Goal: Task Accomplishment & Management: Manage account settings

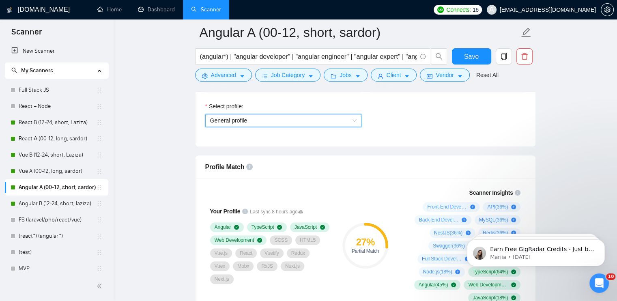
scroll to position [568, 0]
click at [161, 10] on link "Dashboard" at bounding box center [156, 9] width 37 height 7
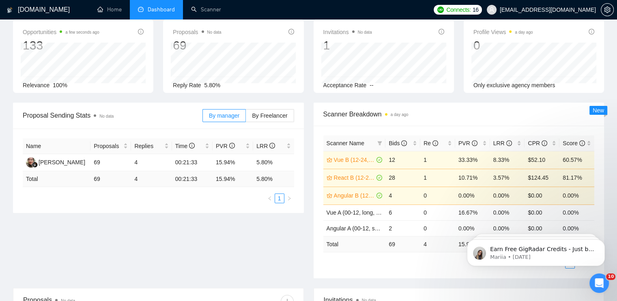
scroll to position [41, 0]
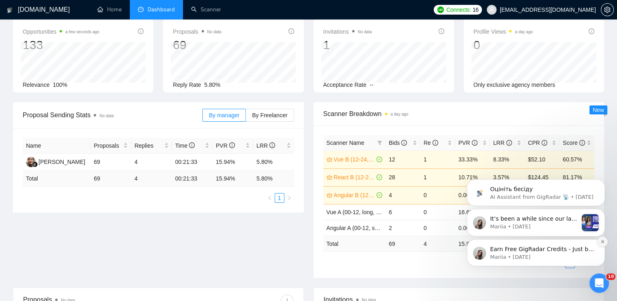
click at [603, 243] on icon "Dismiss notification" at bounding box center [602, 241] width 4 height 4
click at [602, 242] on icon "Dismiss notification" at bounding box center [601, 241] width 3 height 3
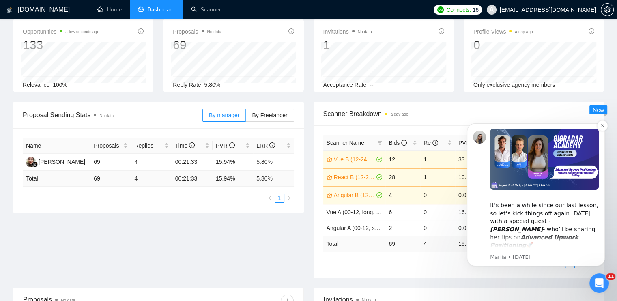
click at [564, 175] on img "Message content" at bounding box center [544, 159] width 109 height 61
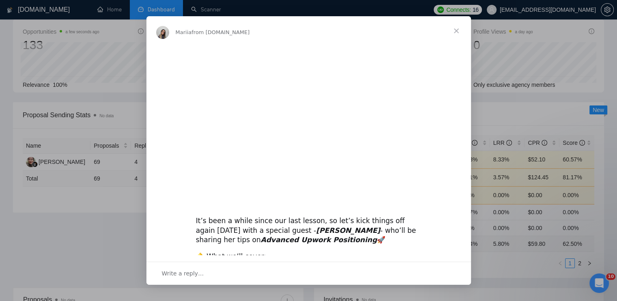
scroll to position [162, 0]
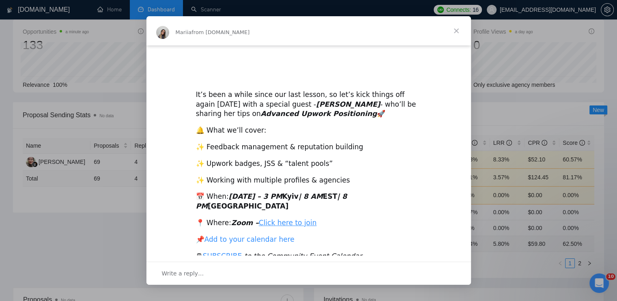
click at [272, 235] on link "Add to your calendar here" at bounding box center [249, 239] width 90 height 8
click at [454, 29] on span "Close" at bounding box center [455, 30] width 29 height 29
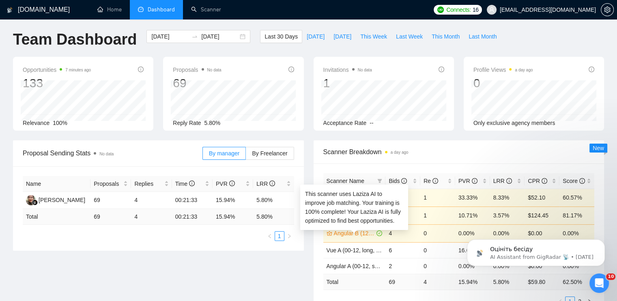
scroll to position [0, 0]
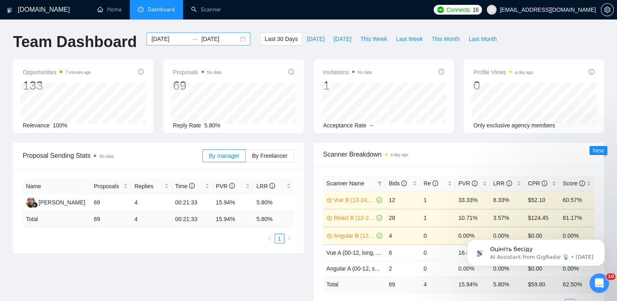
click at [163, 39] on input "[DATE]" at bounding box center [169, 38] width 37 height 9
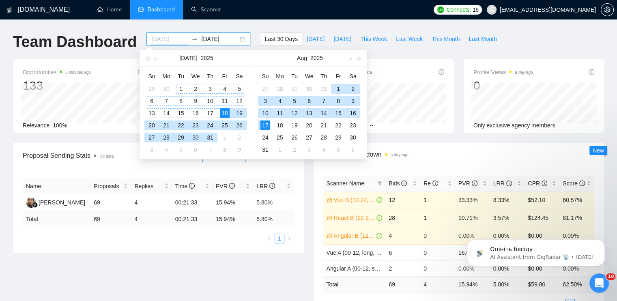
type input "[DATE]"
click at [180, 89] on div "1" at bounding box center [181, 89] width 10 height 10
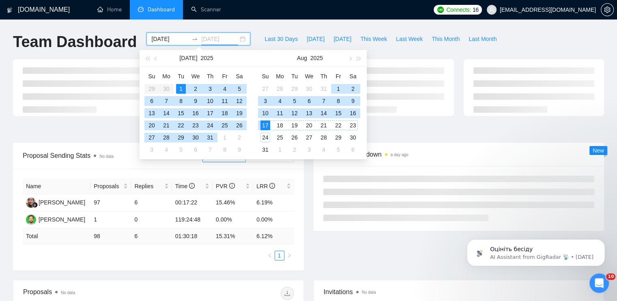
type input "[DATE]"
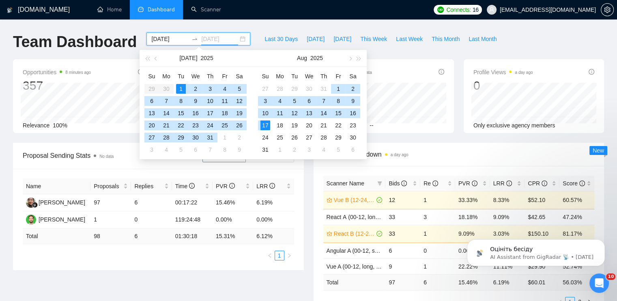
click at [266, 125] on div "17" at bounding box center [265, 125] width 10 height 10
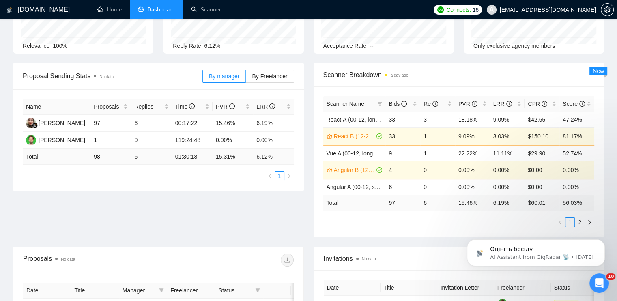
scroll to position [81, 0]
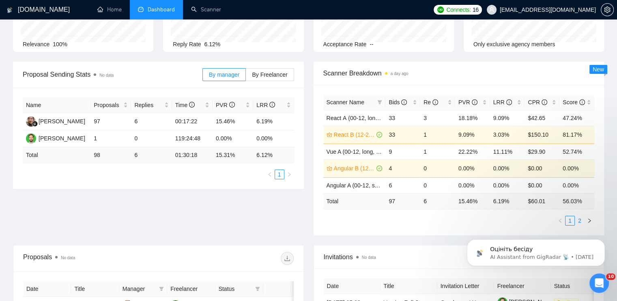
click at [578, 221] on link "2" at bounding box center [579, 220] width 9 height 9
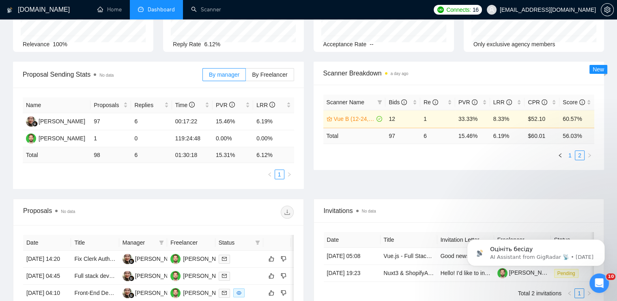
click at [569, 159] on li "1" at bounding box center [570, 155] width 10 height 10
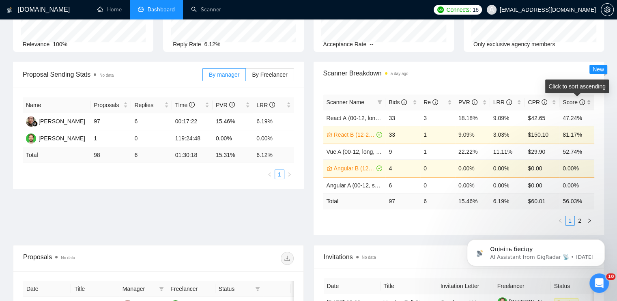
click at [589, 98] on div "Score" at bounding box center [576, 102] width 28 height 9
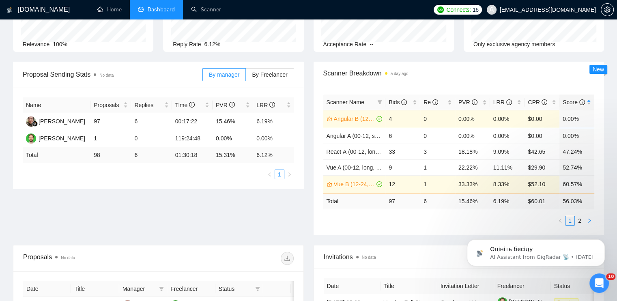
click at [589, 220] on icon "right" at bounding box center [589, 220] width 5 height 5
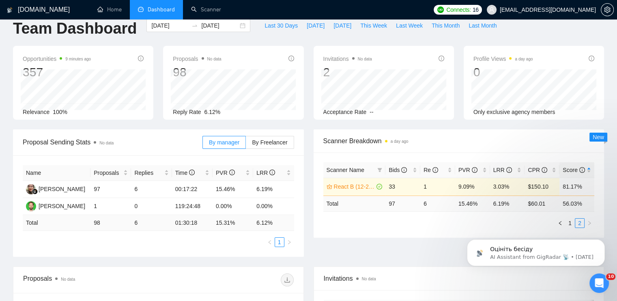
scroll to position [0, 0]
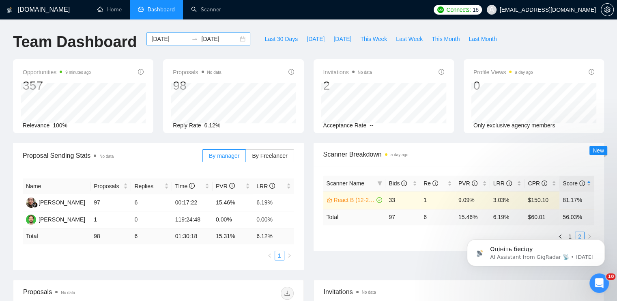
click at [235, 39] on div "[DATE] [DATE]" at bounding box center [198, 38] width 104 height 13
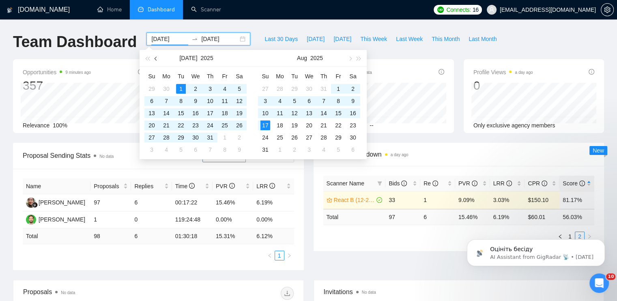
click at [152, 58] on button "button" at bounding box center [156, 58] width 9 height 16
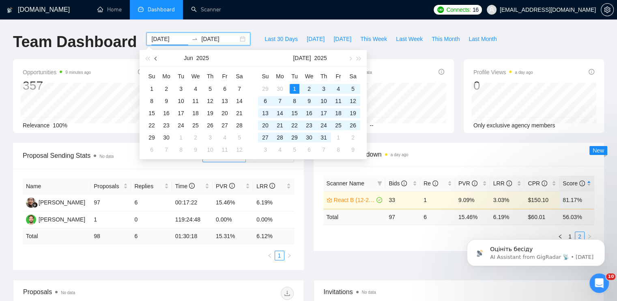
click at [152, 58] on button "button" at bounding box center [156, 58] width 9 height 16
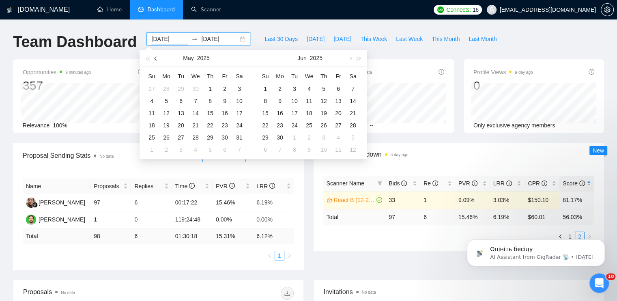
click at [152, 58] on button "button" at bounding box center [156, 58] width 9 height 16
type input "[DATE]"
click at [239, 86] on div "1" at bounding box center [239, 89] width 10 height 10
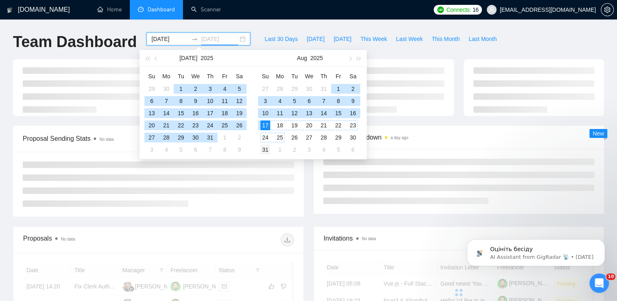
type input "[DATE]"
click at [268, 150] on div "31" at bounding box center [265, 150] width 10 height 10
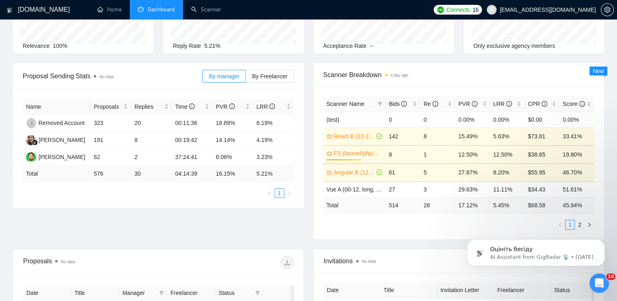
scroll to position [81, 0]
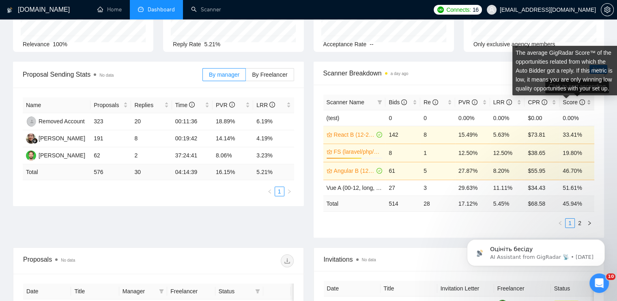
click at [569, 103] on span "Score" at bounding box center [573, 102] width 22 height 6
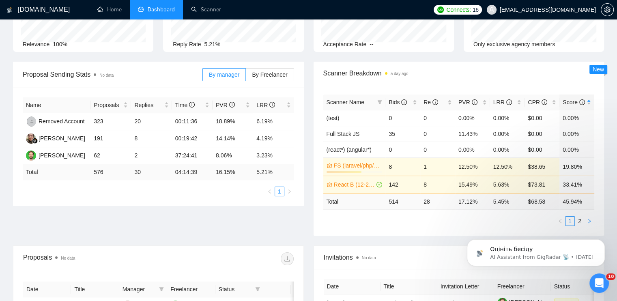
click at [587, 222] on icon "right" at bounding box center [589, 221] width 5 height 5
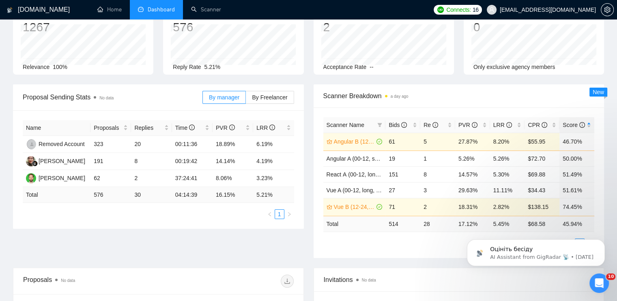
scroll to position [0, 0]
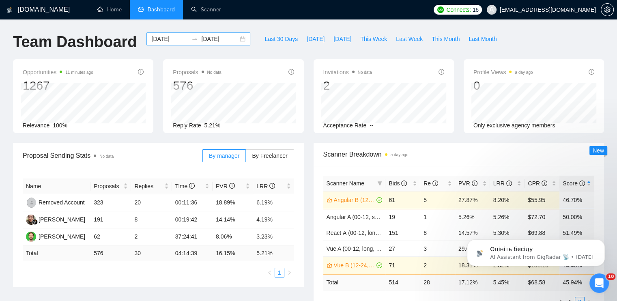
click at [237, 38] on div "[DATE] [DATE]" at bounding box center [198, 38] width 104 height 13
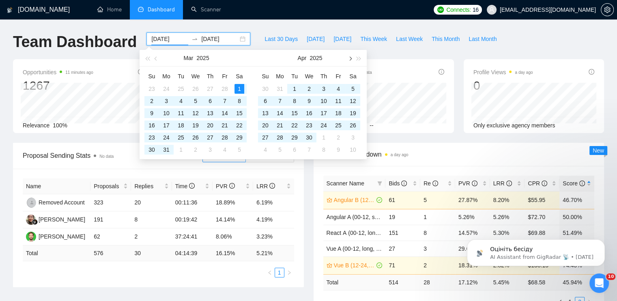
click at [347, 58] on button "button" at bounding box center [349, 58] width 9 height 16
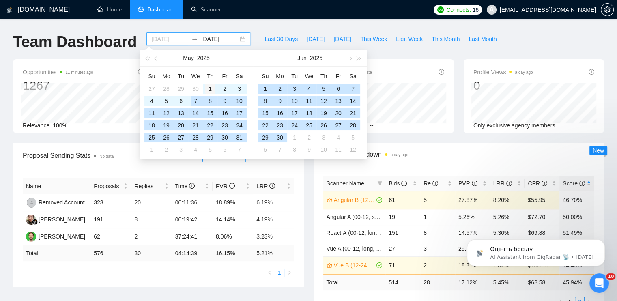
type input "[DATE]"
click at [204, 89] on td "1" at bounding box center [210, 89] width 15 height 12
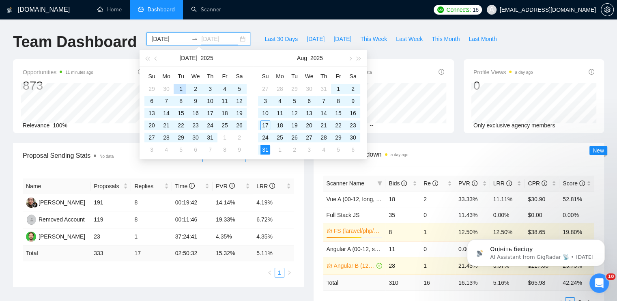
click at [183, 87] on div "1" at bounding box center [181, 89] width 10 height 10
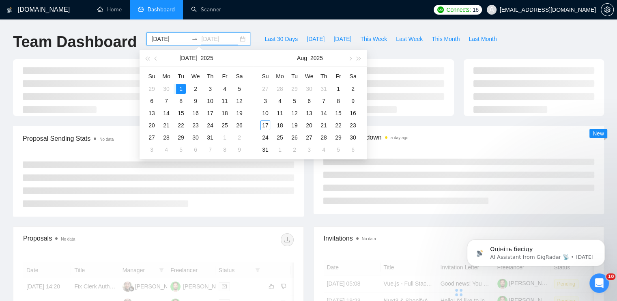
type input "[DATE]"
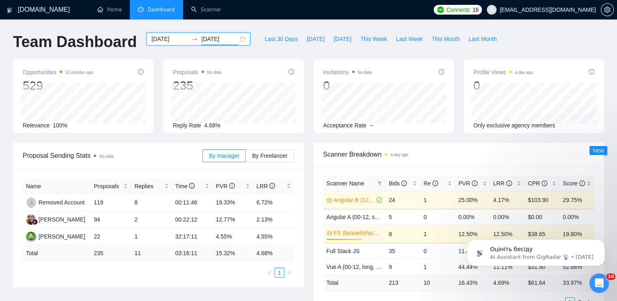
click at [162, 37] on input "[DATE]" at bounding box center [169, 38] width 37 height 9
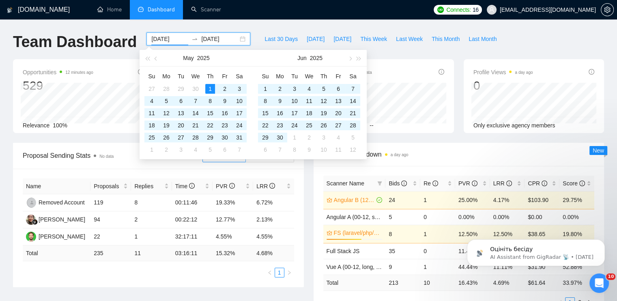
click at [405, 50] on div "Last 30 Days [DATE] [DATE] This Week Last Week This Month Last Month" at bounding box center [380, 45] width 251 height 27
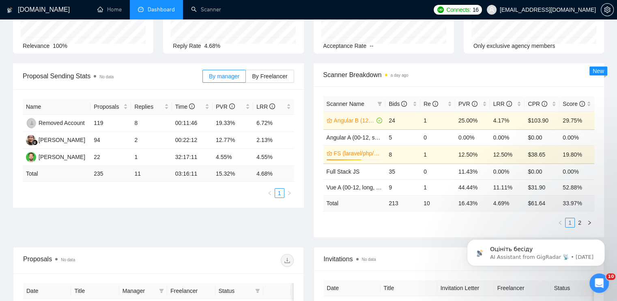
scroll to position [81, 0]
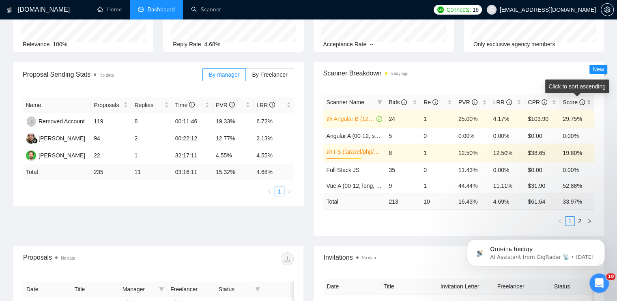
click at [568, 101] on span "Score" at bounding box center [573, 102] width 22 height 6
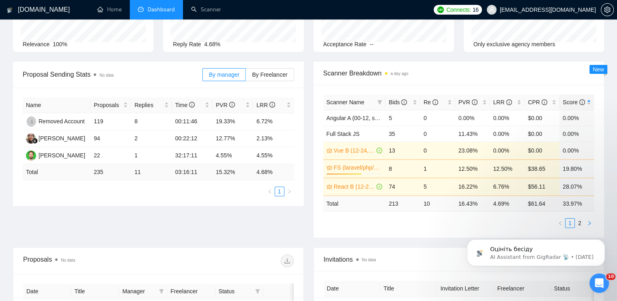
click at [590, 221] on icon "right" at bounding box center [589, 223] width 5 height 5
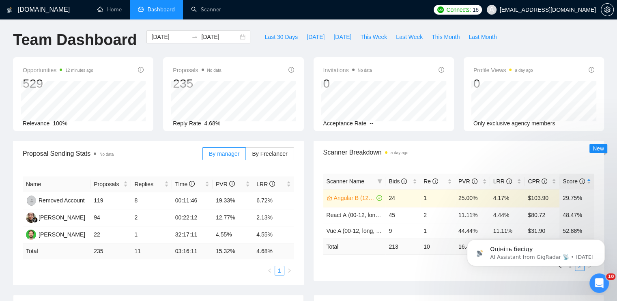
scroll to position [0, 0]
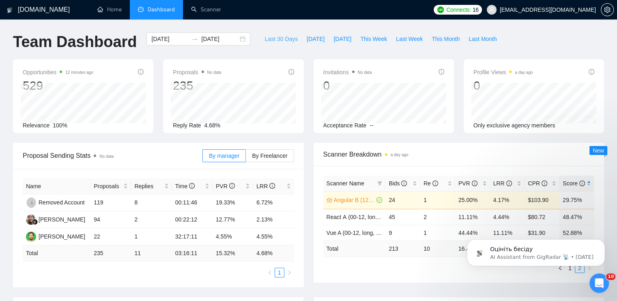
click at [272, 39] on span "Last 30 Days" at bounding box center [280, 38] width 33 height 9
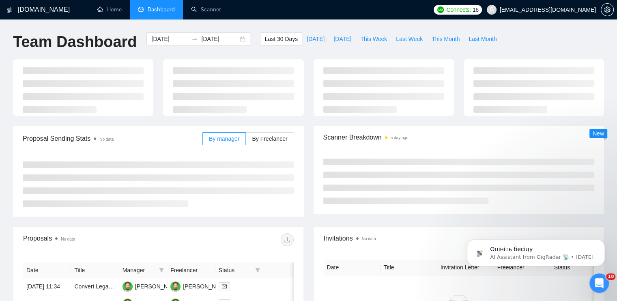
type input "[DATE]"
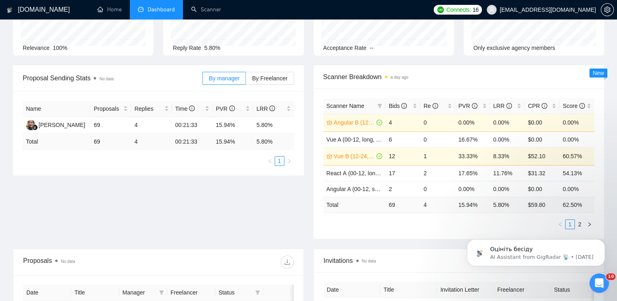
scroll to position [81, 0]
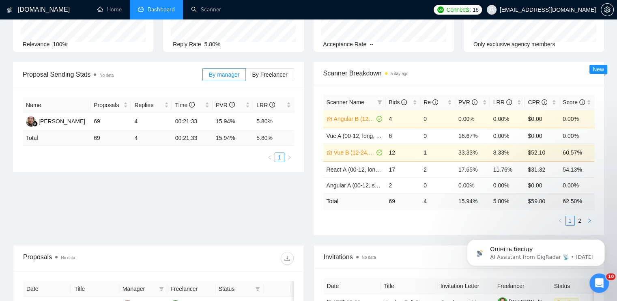
click at [588, 221] on icon "right" at bounding box center [589, 220] width 5 height 5
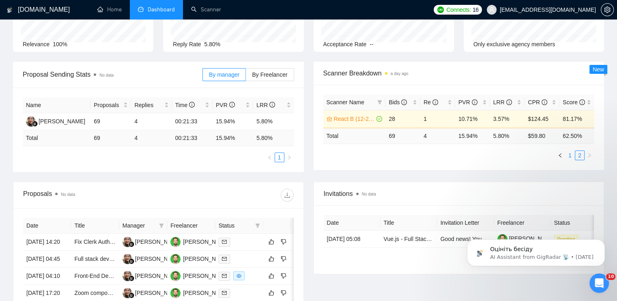
click at [568, 157] on link "1" at bounding box center [569, 155] width 9 height 9
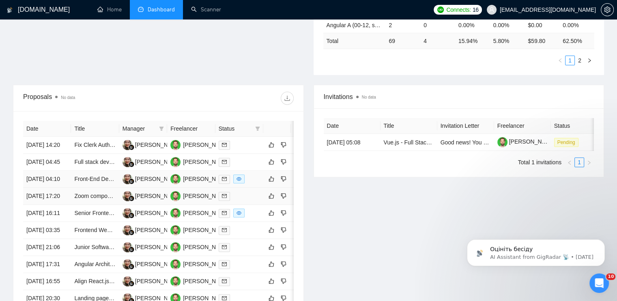
scroll to position [284, 0]
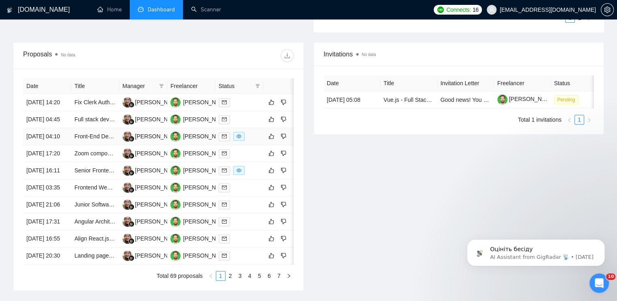
click at [254, 141] on div at bounding box center [239, 136] width 41 height 9
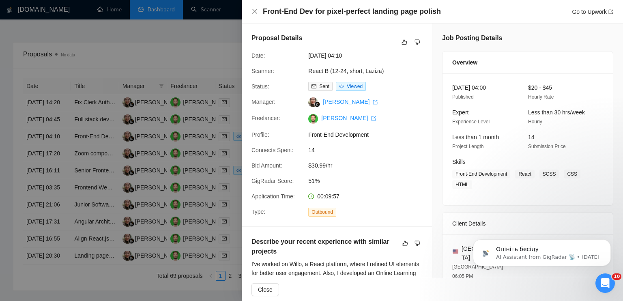
click at [131, 158] on div at bounding box center [311, 150] width 623 height 301
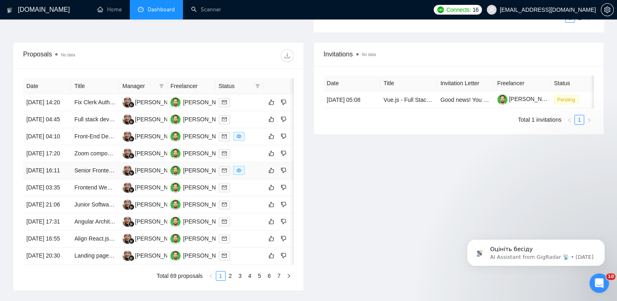
click at [254, 175] on div at bounding box center [239, 170] width 41 height 9
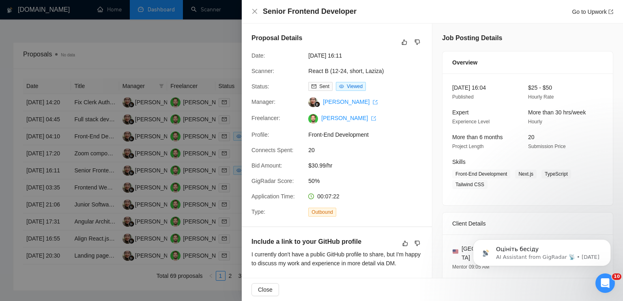
click at [148, 178] on div at bounding box center [311, 150] width 623 height 301
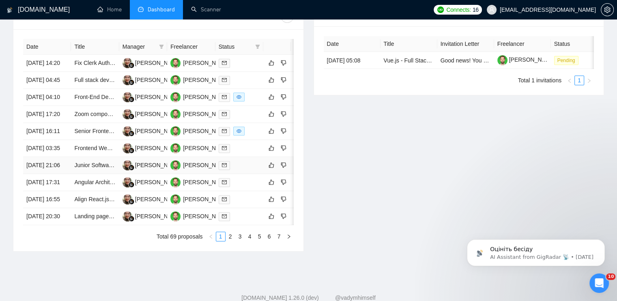
scroll to position [405, 0]
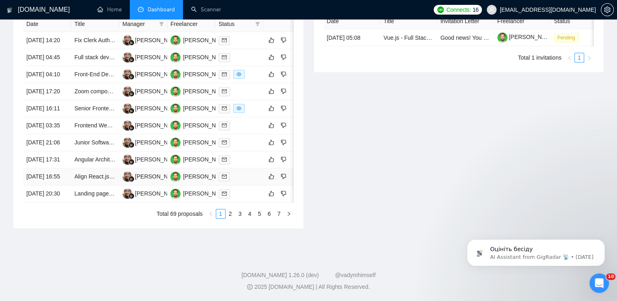
click at [244, 178] on div at bounding box center [239, 176] width 41 height 9
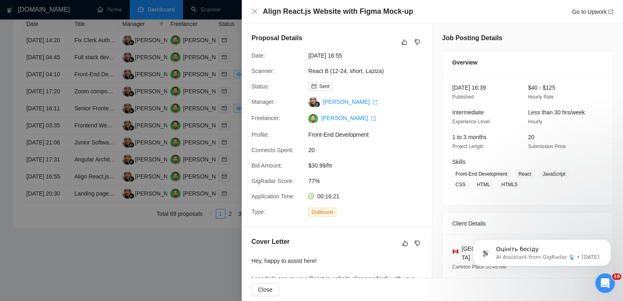
click at [195, 159] on div at bounding box center [311, 150] width 623 height 301
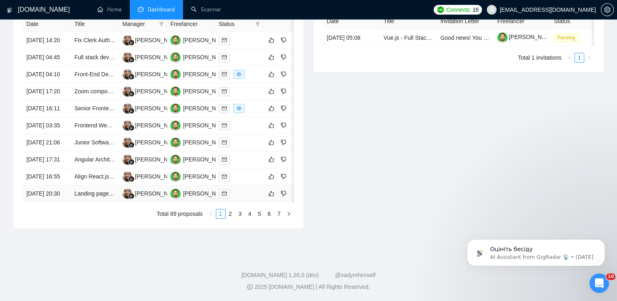
click at [239, 198] on div at bounding box center [239, 193] width 41 height 9
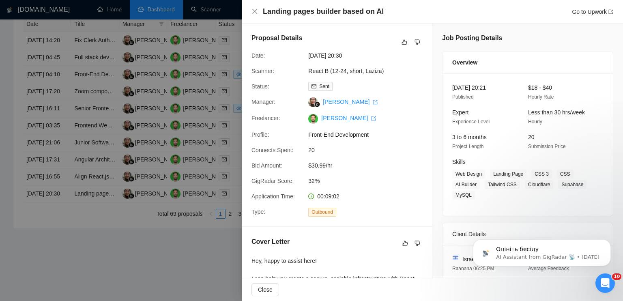
click at [149, 169] on div at bounding box center [311, 150] width 623 height 301
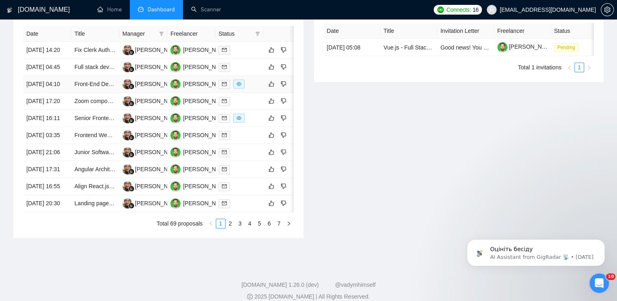
scroll to position [284, 0]
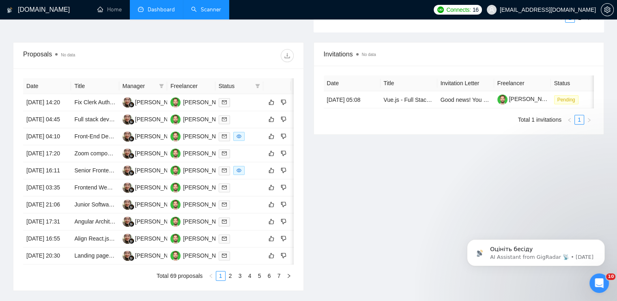
click at [210, 6] on link "Scanner" at bounding box center [206, 9] width 30 height 7
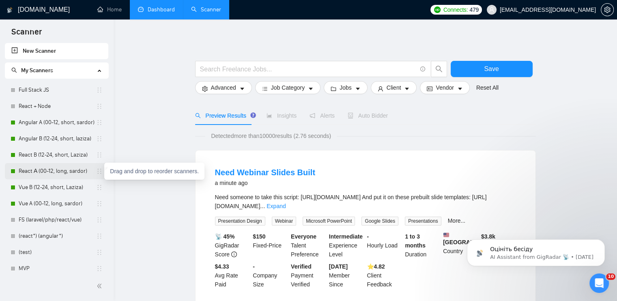
click at [98, 172] on icon "holder" at bounding box center [99, 171] width 6 height 6
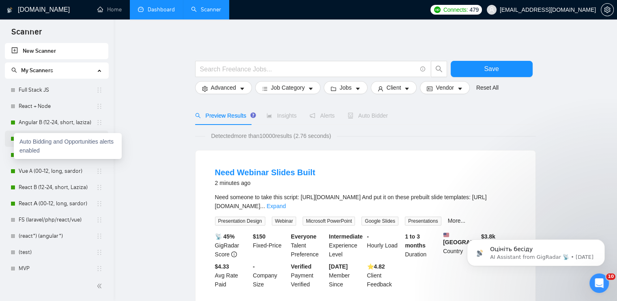
click at [14, 137] on div "Auto Bidding and Opportunities alerts enabled" at bounding box center [68, 146] width 108 height 26
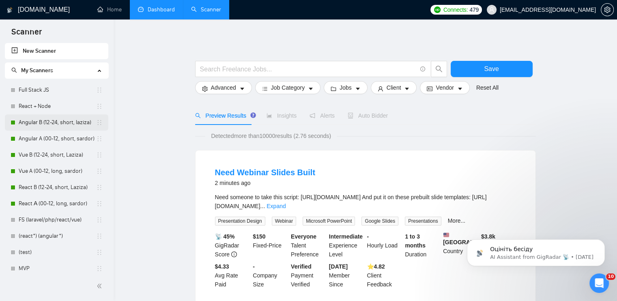
click at [39, 121] on link "Angular B (12-24, short, laziza)" at bounding box center [57, 122] width 77 height 16
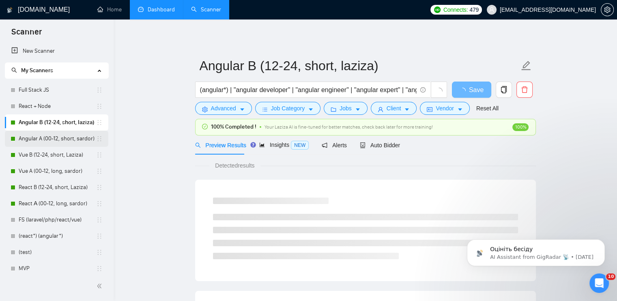
click at [60, 134] on link "Angular A (00-12, short, sardor)" at bounding box center [57, 139] width 77 height 16
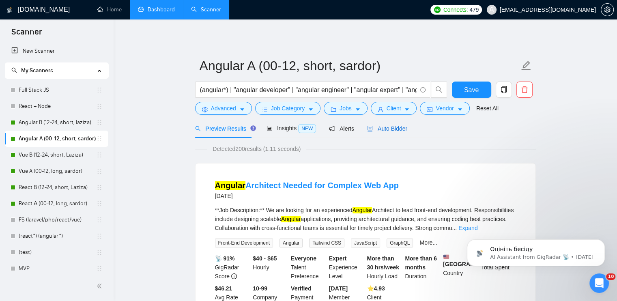
click at [368, 129] on icon "robot" at bounding box center [369, 129] width 5 height 6
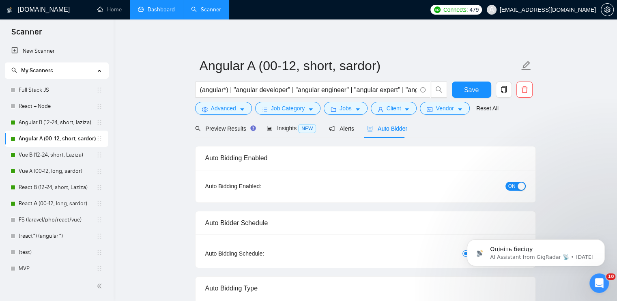
radio input "false"
radio input "true"
checkbox input "true"
click at [512, 186] on span "ON" at bounding box center [511, 186] width 7 height 9
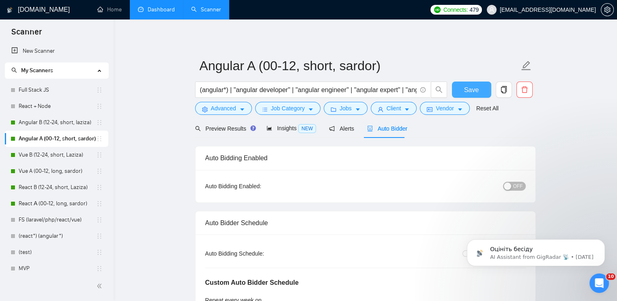
drag, startPoint x: 465, startPoint y: 91, endPoint x: 61, endPoint y: 146, distance: 408.3
click at [464, 92] on span "Save" at bounding box center [471, 90] width 15 height 10
checkbox input "true"
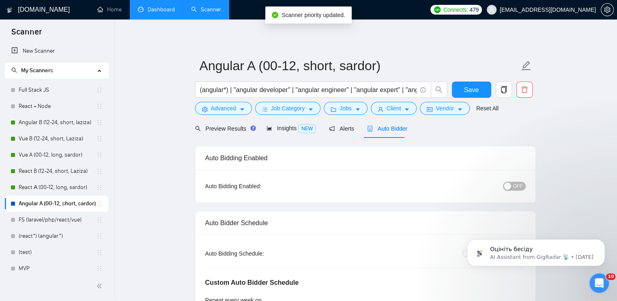
click at [69, 155] on link "Vue A (00-12, long, sardor)" at bounding box center [57, 155] width 77 height 16
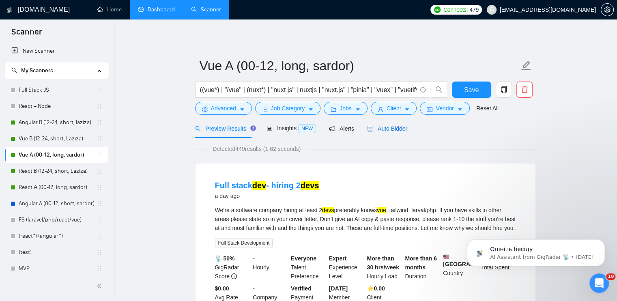
click at [390, 131] on span "Auto Bidder" at bounding box center [387, 128] width 40 height 6
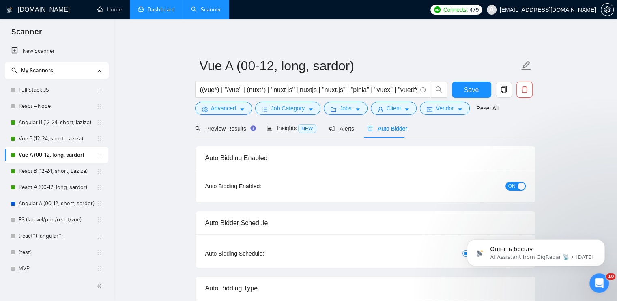
radio input "false"
radio input "true"
checkbox input "true"
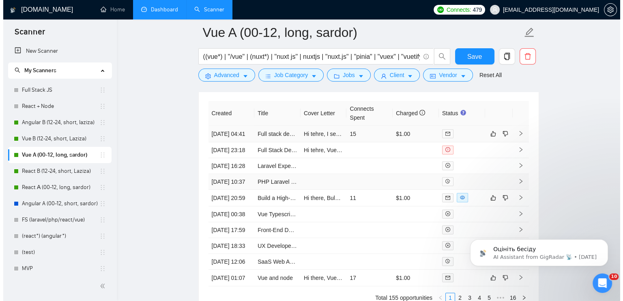
scroll to position [2311, 0]
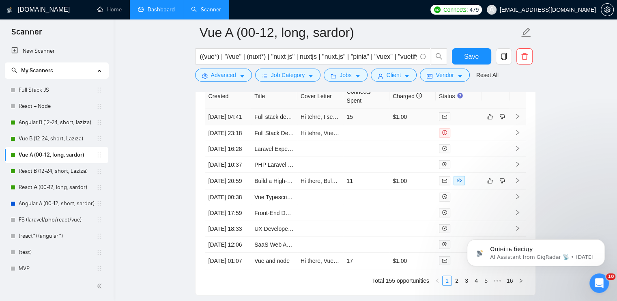
click at [467, 116] on div at bounding box center [459, 116] width 40 height 9
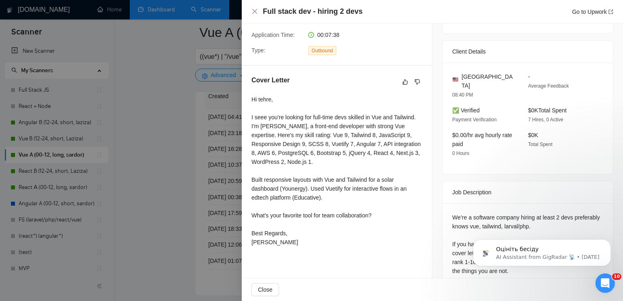
scroll to position [162, 0]
click at [415, 82] on icon "dislike" at bounding box center [417, 80] width 5 height 5
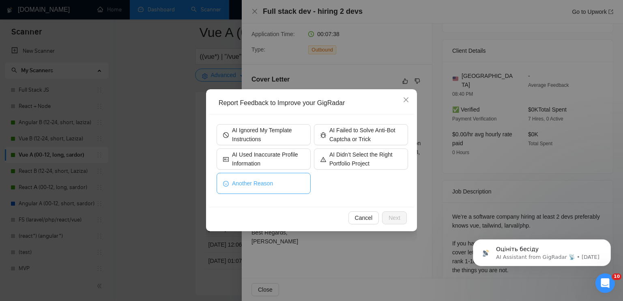
click at [259, 181] on span "Another Reason" at bounding box center [252, 183] width 41 height 9
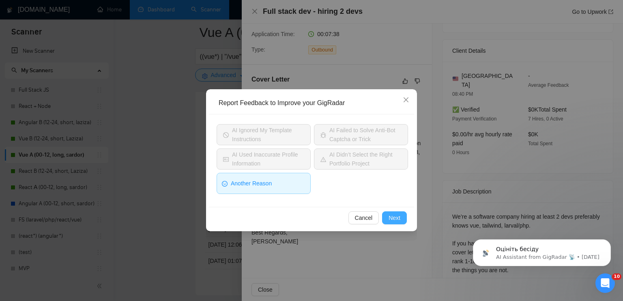
click at [399, 221] on span "Next" at bounding box center [394, 217] width 12 height 9
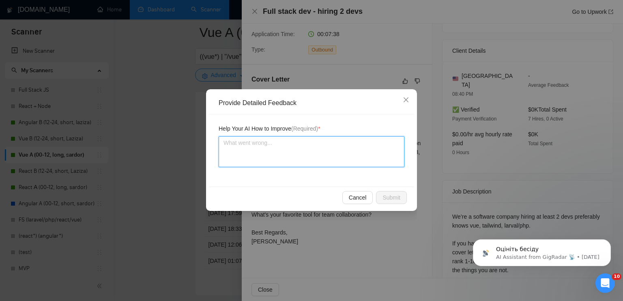
click at [284, 148] on textarea at bounding box center [312, 151] width 186 height 31
type textarea "І"
type textarea "Іщ"
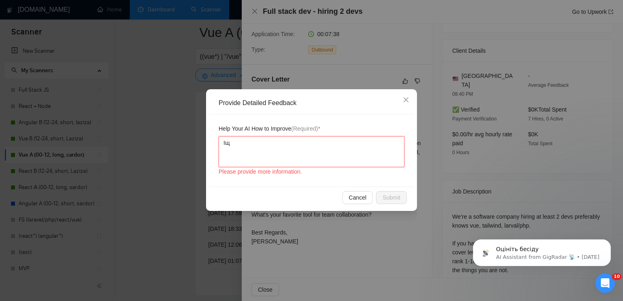
type textarea "Іщг"
type textarea "Іщгт"
type textarea "Іщг"
type textarea "Іщ"
type textarea "І"
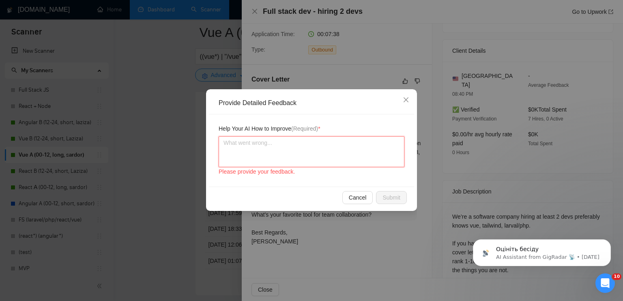
type textarea "S"
type textarea "So"
type textarea "Sou"
type textarea "Soun"
type textarea "Sound"
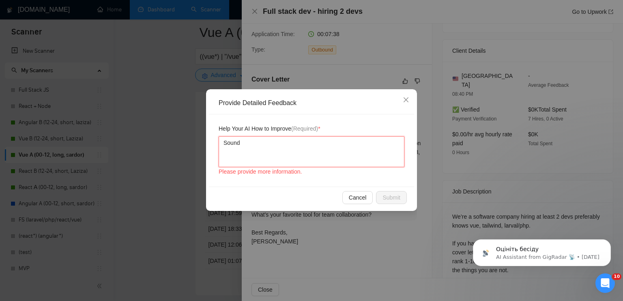
type textarea "Sound"
type textarea "Sounds"
type textarea "Sounds l"
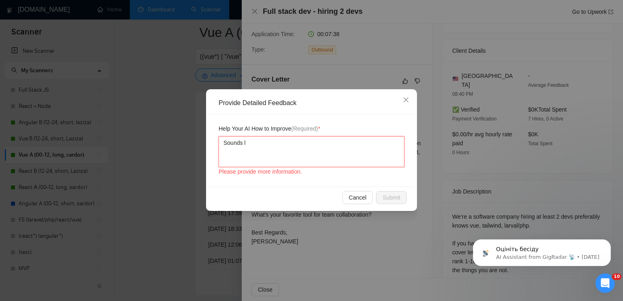
type textarea "Sounds li"
type textarea "Sounds lik"
type textarea "Sounds like"
type textarea "Sounds like a"
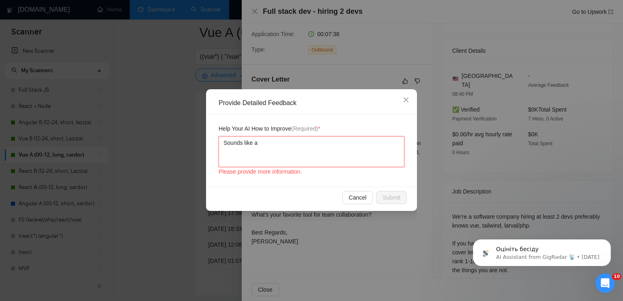
type textarea "Sounds like a f"
type textarea "Sounds like a fu"
type textarea "Sounds like a fuc"
type textarea "Sounds like a fuck"
type textarea "Sounds like a fucki"
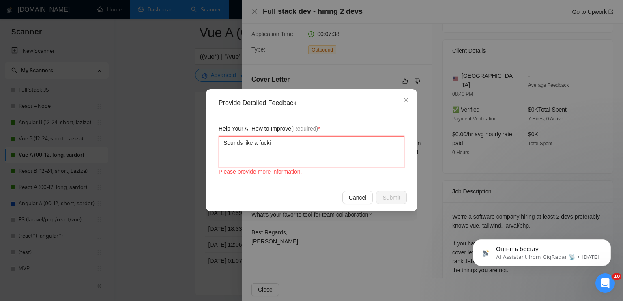
type textarea "Sounds like a fuckin"
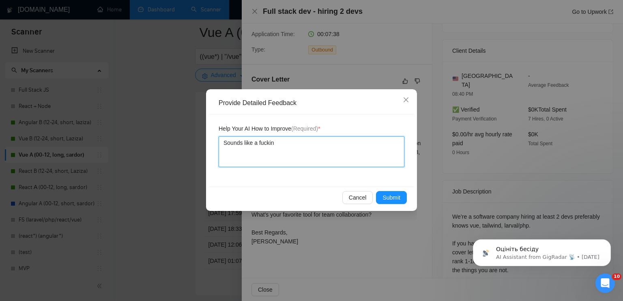
type textarea "Sounds like a fucking"
type textarea "Sounds like a fucking r"
type textarea "Sounds like a fucking ro"
type textarea "Sounds like a fucking [PERSON_NAME]"
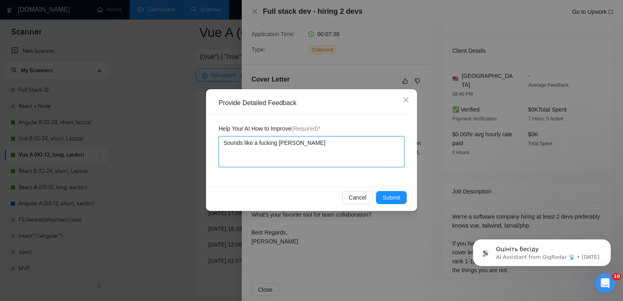
type textarea "Sounds like a fucking robo"
type textarea "Sounds like a fucking robot"
type textarea "Sounds like a fucking robot/"
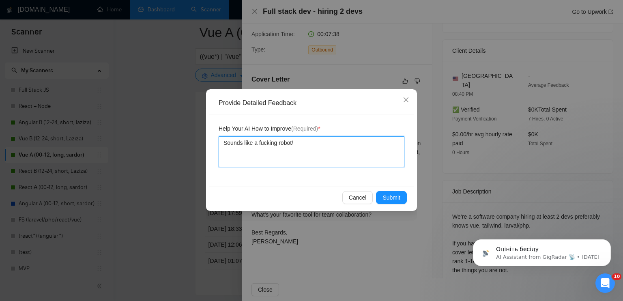
type textarea "Sounds like a fucking robot"
type textarea "Sounds like a fucking robot/"
type textarea "Sounds like a fucking robot."
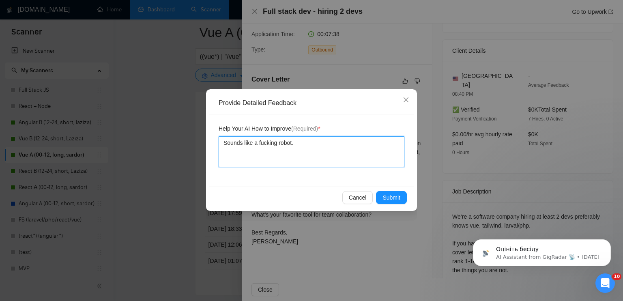
type textarea "Sounds like a fucking robot."
click at [290, 146] on textarea "Sounds like a fucking robot." at bounding box center [312, 151] width 186 height 31
click at [305, 150] on textarea "Sounds like a fucking robot." at bounding box center [312, 151] width 186 height 31
click at [292, 146] on textarea "Sounds like a fucking robot." at bounding box center [312, 151] width 186 height 31
type textarea "Sounds like a fucking robot ."
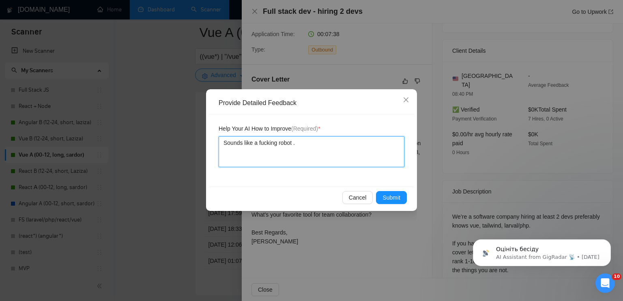
type textarea "Sounds like a fucking robot f."
type textarea "Sounds like a fucking robot fr."
type textarea "Sounds like a fucking robot fro."
type textarea "Sounds like a fucking robot from."
type textarea "Sounds like a fucking robot from ."
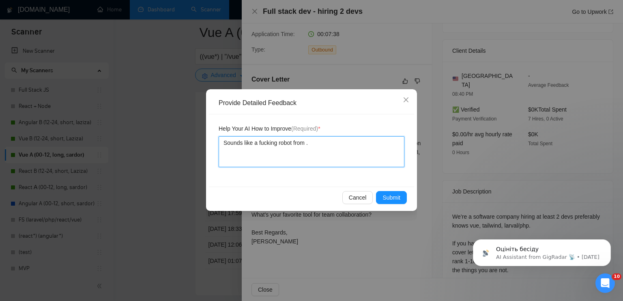
type textarea "Sounds like a fucking robot from t."
type textarea "Sounds like a fucking robot from th."
type textarea "Sounds like a fucking robot from th ."
type textarea "Sounds like a fucking robot from th e."
type textarea "Sounds like a fucking robot from th e ."
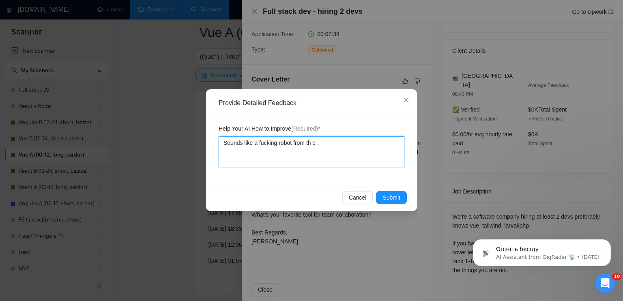
type textarea "Sounds like a fucking robot from th e v."
type textarea "Sounds like a fucking robot from th e vr."
type textarea "Sounds like a fucking robot from th e v."
type textarea "Sounds like a fucking robot from th e [PERSON_NAME]."
type textarea "Sounds like a fucking robot from th e ver."
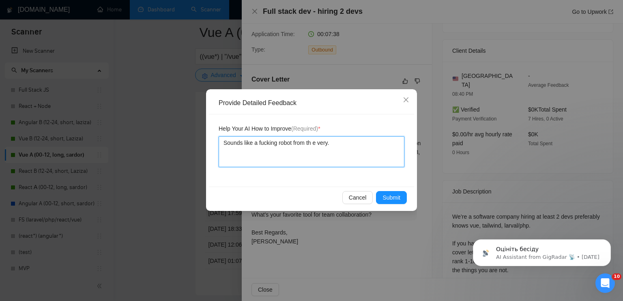
type textarea "Sounds like a fucking robot from th e very ."
type textarea "Sounds like a fucking robot from th e very b."
type textarea "Sounds like a fucking robot from th e very be."
type textarea "Sounds like a fucking robot from th e very beg."
type textarea "Sounds like a fucking robot from th e very begi."
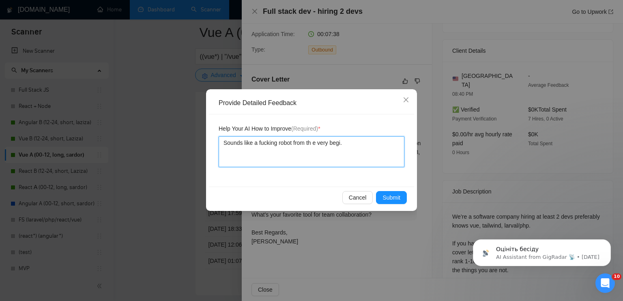
type textarea "Sounds like a fucking robot from th e very begin."
type textarea "Sounds like a fucking robot from th e very begi."
type textarea "Sounds like a fucking robot from th e very begin."
type textarea "Sounds like a fucking robot from th e very beginn."
type textarea "Sounds like a fucking robot from th e very beginni."
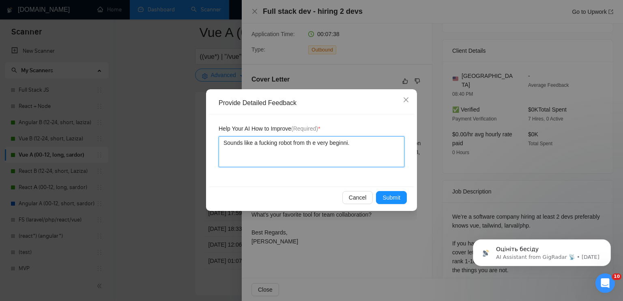
type textarea "Sounds like a fucking robot from th e very beginnin."
type textarea "Sounds like a fucking robot from th e very beginning."
type textarea "Sounds like a fucking robot from th e very beginning ."
type textarea "Sounds like a fucking robot from th e very beginning of."
type textarea "Sounds like a fucking robot from th e very beginning of ."
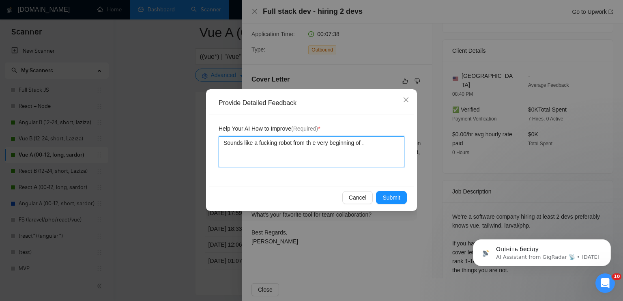
type textarea "Sounds like a fucking robot from th e very beginning of t."
type textarea "Sounds like a fucking robot from th e very beginning of th."
type textarea "Sounds like a fucking robot from th e very beginning of the."
type textarea "Sounds like a fucking robot from th e very beginning of the ."
type textarea "Sounds like a fucking robot from th e very beginning of the c."
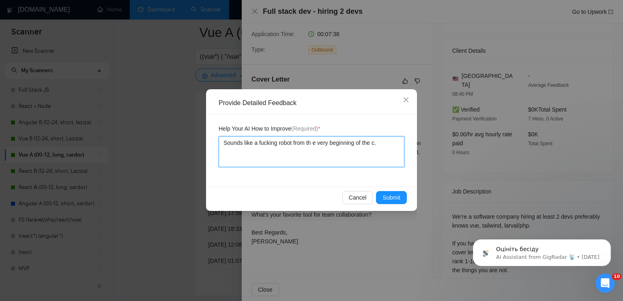
type textarea "Sounds like a fucking robot from th e very beginning of the co."
type textarea "Sounds like a fucking robot from th e very beginning of the cov."
type textarea "Sounds like a fucking robot from th e very beginning of the cove."
type textarea "Sounds like a fucking robot from th e very beginning of the cover."
type textarea "Sounds like a fucking robot from th e very beginning of the cover ."
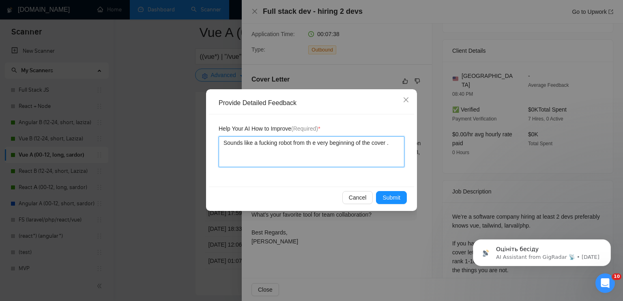
type textarea "Sounds like a fucking robot from th e very beginning of the cover l."
type textarea "Sounds like a fucking robot from th e very beginning of the cover le."
type textarea "Sounds like a fucking robot from th e very beginning of the cover let."
click at [232, 152] on textarea "Sounds like a fucking robot from th e very beginning of the cover lettter." at bounding box center [312, 151] width 186 height 31
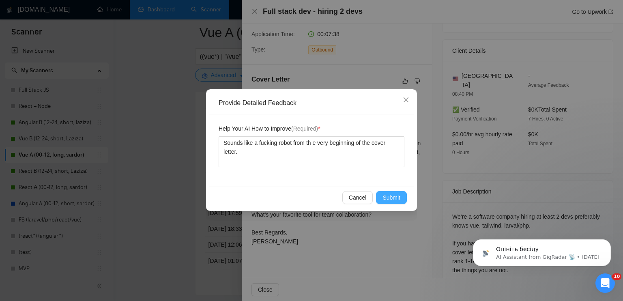
click at [401, 199] on button "Submit" at bounding box center [391, 197] width 31 height 13
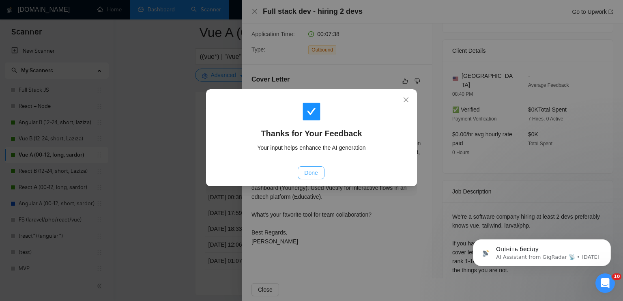
click at [312, 175] on span "Done" at bounding box center [310, 172] width 13 height 9
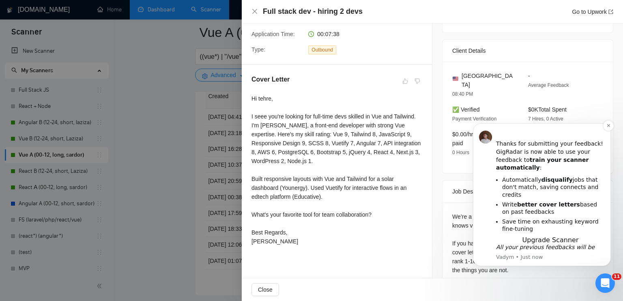
scroll to position [18, 0]
click at [608, 127] on icon "Dismiss notification" at bounding box center [608, 125] width 4 height 4
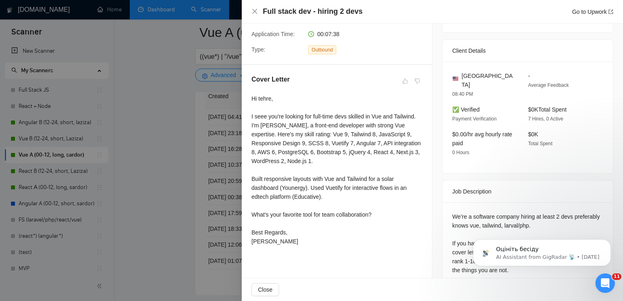
click at [154, 134] on div at bounding box center [311, 150] width 623 height 301
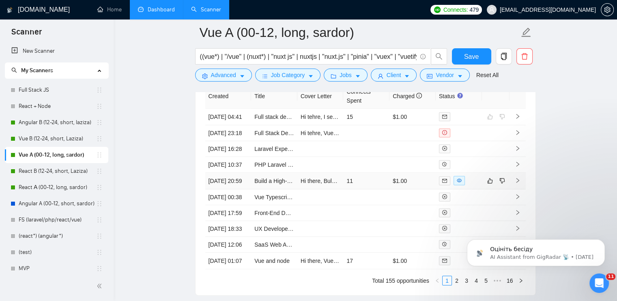
click at [424, 189] on td "$1.00" at bounding box center [412, 181] width 46 height 17
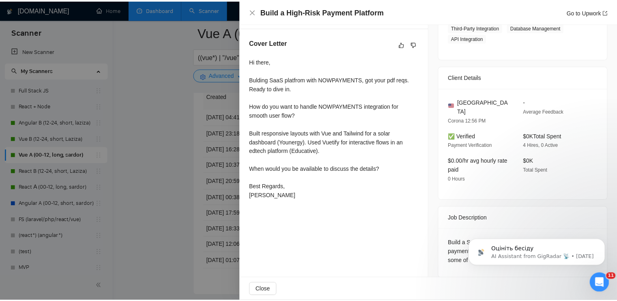
scroll to position [201, 0]
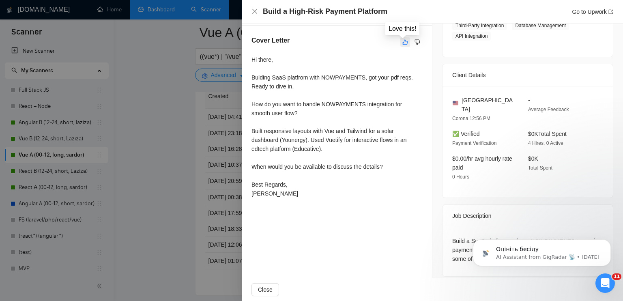
click at [402, 44] on icon "like" at bounding box center [405, 42] width 6 height 6
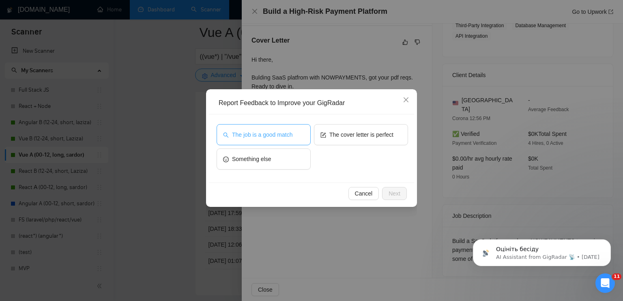
click at [292, 137] on button "The job is a good match" at bounding box center [263, 134] width 94 height 21
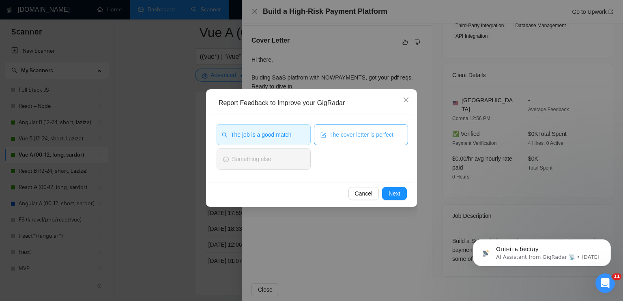
drag, startPoint x: 354, startPoint y: 137, endPoint x: 356, endPoint y: 141, distance: 4.2
click at [354, 137] on span "The cover letter is perfect" at bounding box center [361, 134] width 64 height 9
click at [396, 194] on span "Next" at bounding box center [394, 193] width 12 height 9
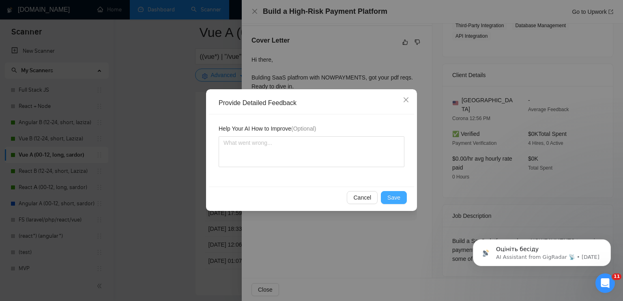
click at [393, 198] on span "Save" at bounding box center [393, 197] width 13 height 9
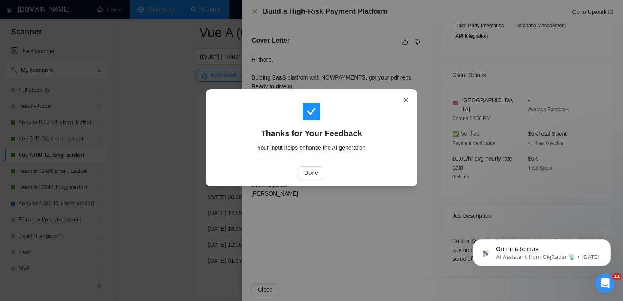
click at [410, 98] on span "Close" at bounding box center [406, 100] width 22 height 22
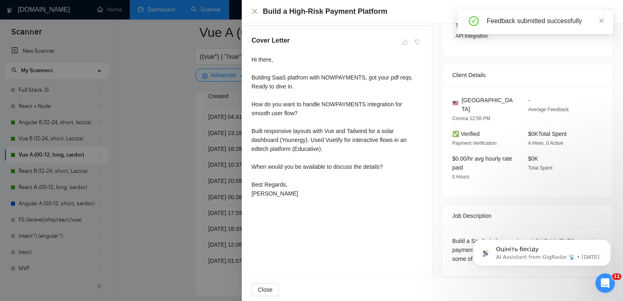
drag, startPoint x: 178, startPoint y: 99, endPoint x: 306, endPoint y: 163, distance: 142.5
click at [178, 99] on div at bounding box center [311, 150] width 623 height 301
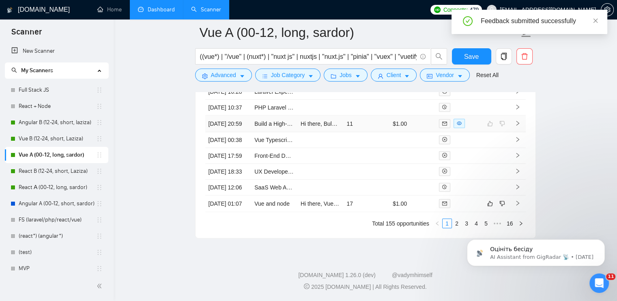
scroll to position [2432, 0]
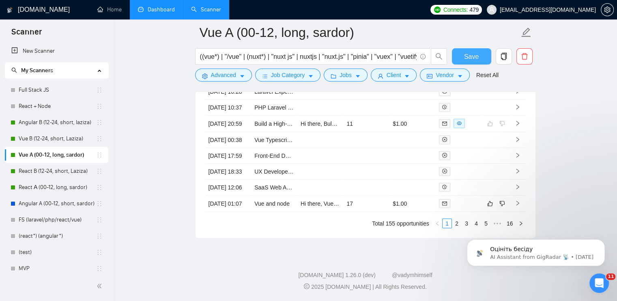
click at [471, 58] on span "Save" at bounding box center [471, 56] width 15 height 10
click at [49, 171] on link "React B (12-24, short, Laziza)" at bounding box center [57, 171] width 77 height 16
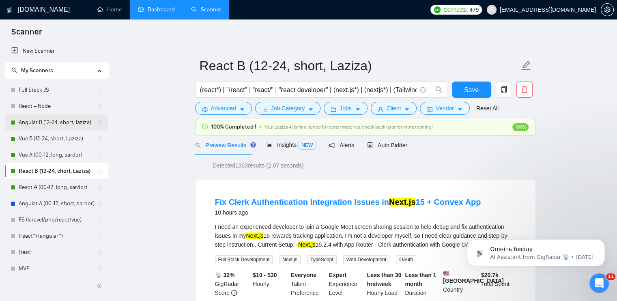
click at [36, 124] on link "Angular B (12-24, short, laziza)" at bounding box center [57, 122] width 77 height 16
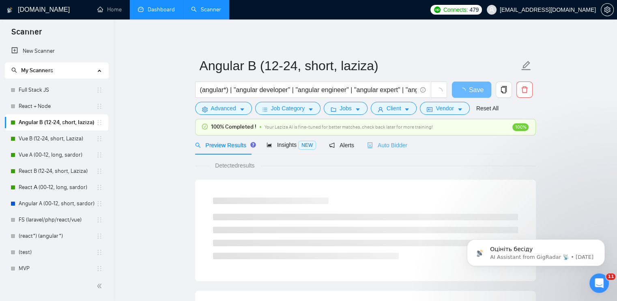
click at [383, 150] on div "Auto Bidder" at bounding box center [387, 144] width 40 height 19
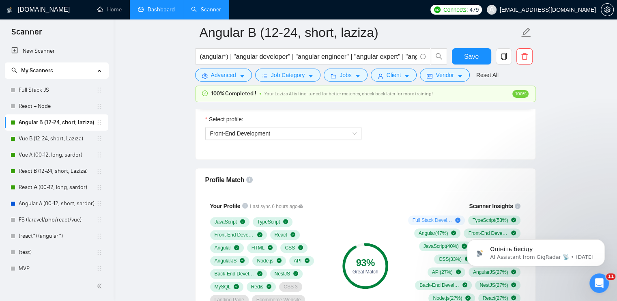
scroll to position [486, 0]
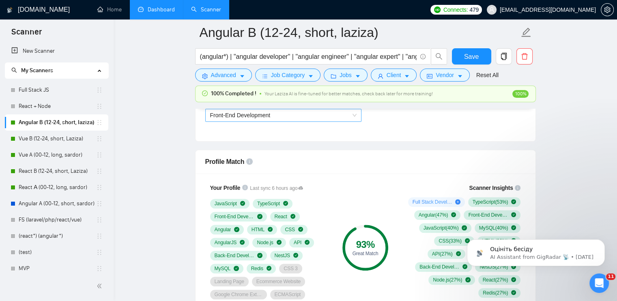
click at [234, 115] on span "Front-End Development" at bounding box center [240, 115] width 60 height 6
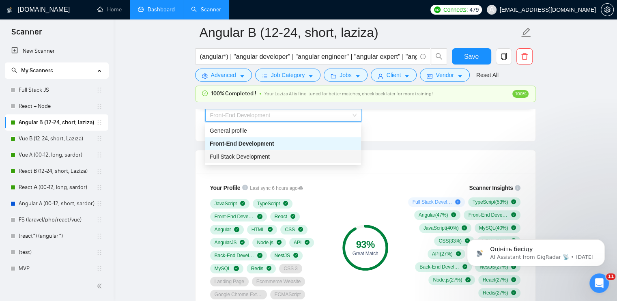
click at [241, 158] on span "Full Stack Development" at bounding box center [240, 156] width 60 height 6
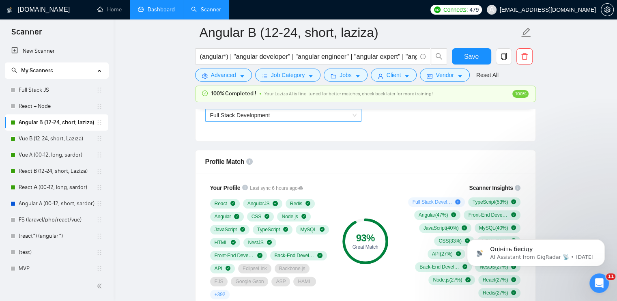
click at [240, 116] on span "Full Stack Development" at bounding box center [240, 115] width 60 height 6
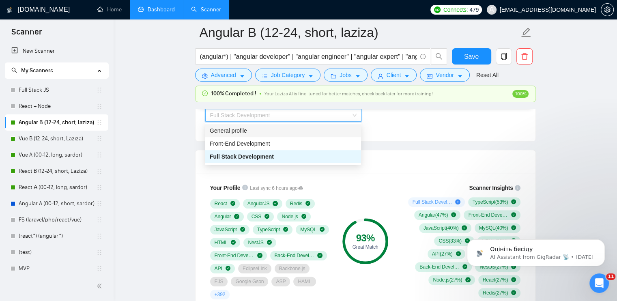
click at [240, 130] on div "General profile" at bounding box center [283, 130] width 146 height 9
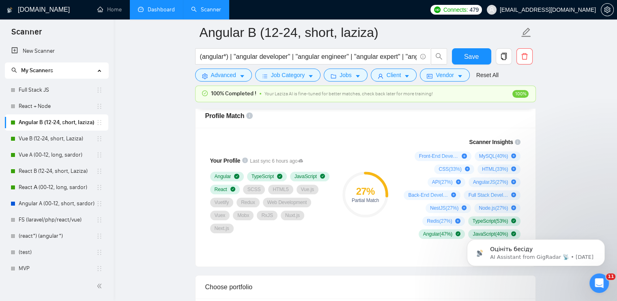
scroll to position [568, 0]
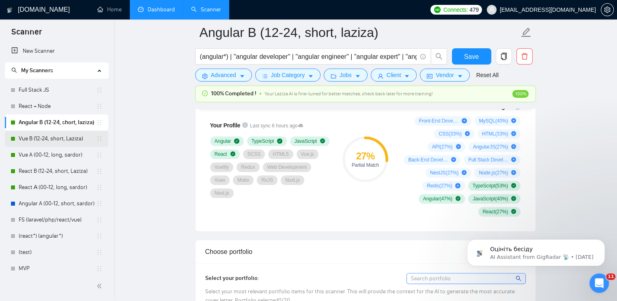
click at [29, 135] on link "Vue B (12-24, short, Laziza)" at bounding box center [57, 139] width 77 height 16
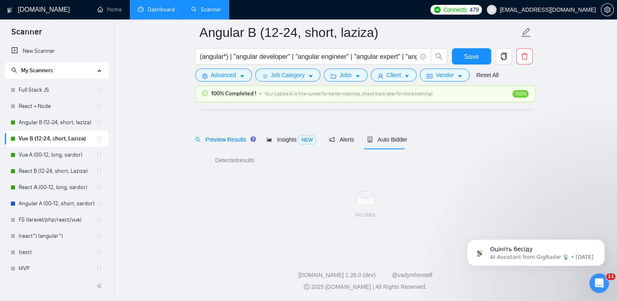
scroll to position [11, 0]
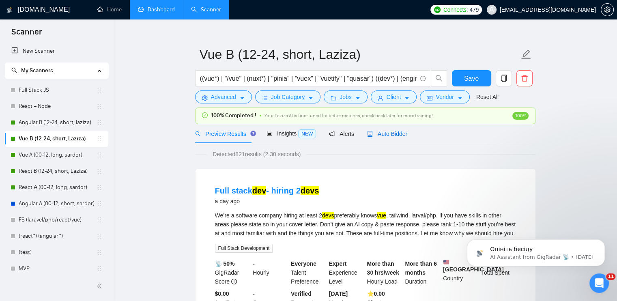
click at [378, 137] on div "Auto Bidder" at bounding box center [387, 133] width 40 height 9
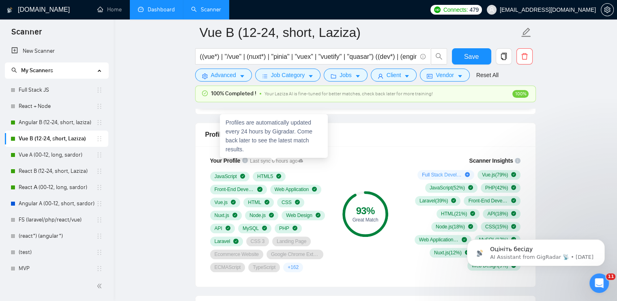
scroll to position [457, 0]
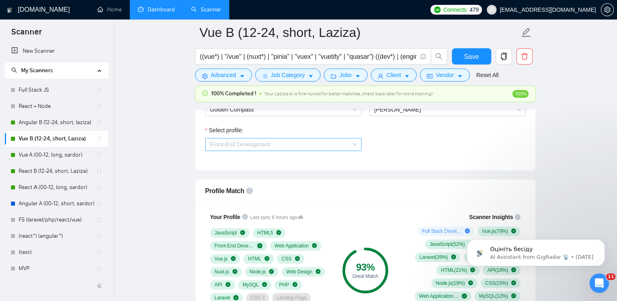
click at [264, 144] on span "Front-End Development" at bounding box center [240, 144] width 60 height 6
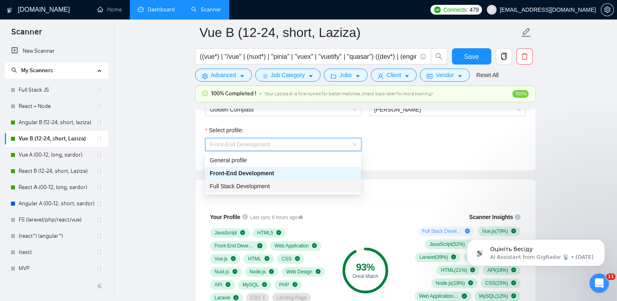
click at [270, 182] on div "Full Stack Development" at bounding box center [283, 186] width 146 height 9
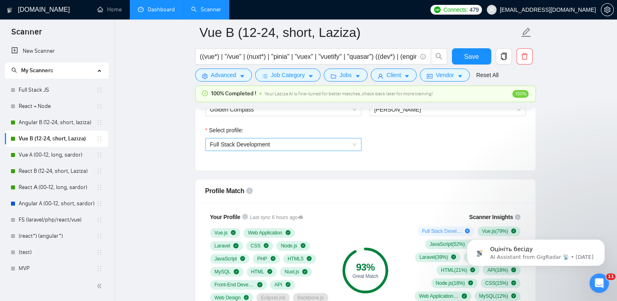
click at [234, 144] on span "Full Stack Development" at bounding box center [240, 144] width 60 height 6
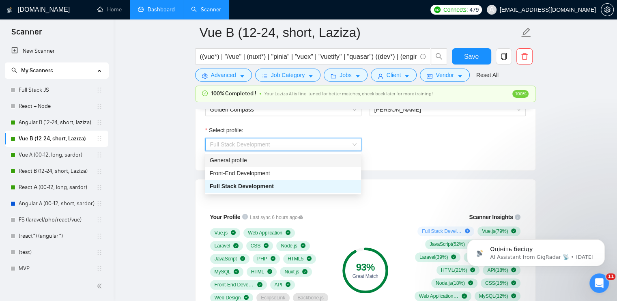
click at [234, 156] on div "General profile" at bounding box center [283, 160] width 146 height 9
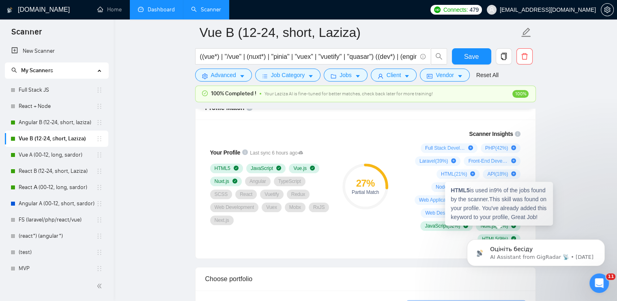
scroll to position [538, 0]
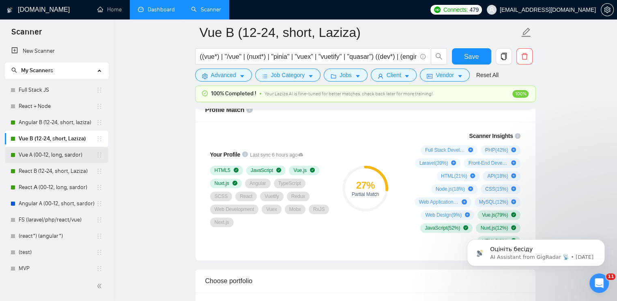
click at [45, 154] on link "Vue A (00-12, long, sardor)" at bounding box center [57, 155] width 77 height 16
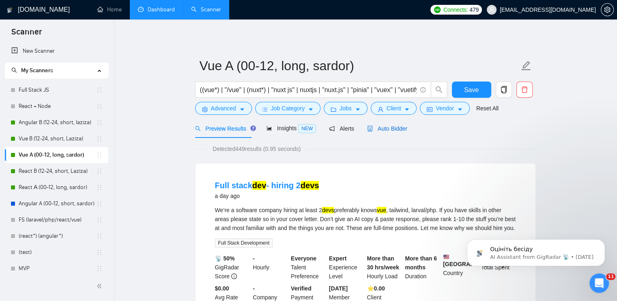
click at [382, 129] on span "Auto Bidder" at bounding box center [387, 128] width 40 height 6
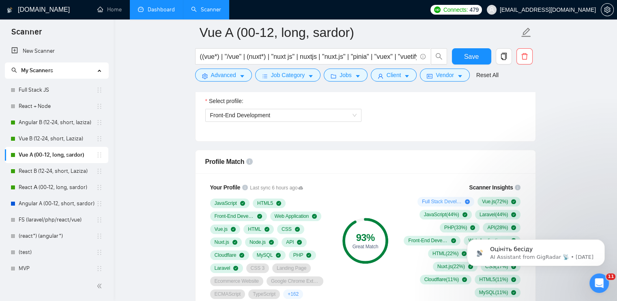
scroll to position [568, 0]
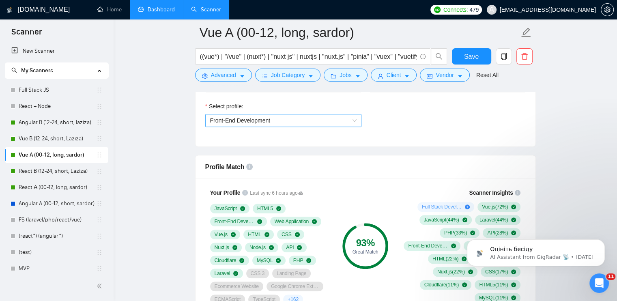
click at [213, 118] on span "Front-End Development" at bounding box center [240, 120] width 60 height 6
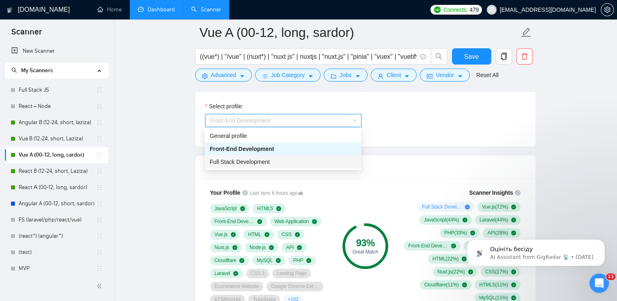
click at [233, 164] on span "Full Stack Development" at bounding box center [240, 162] width 60 height 6
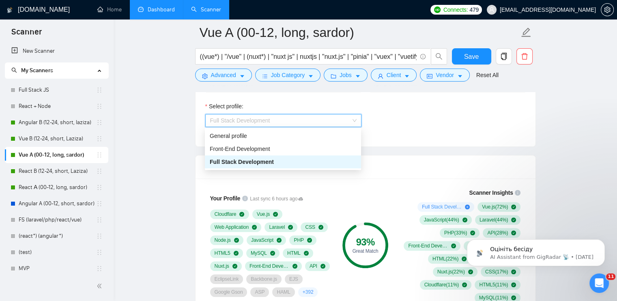
click at [226, 120] on span "Full Stack Development" at bounding box center [240, 120] width 60 height 6
drag, startPoint x: 228, startPoint y: 135, endPoint x: 542, endPoint y: 167, distance: 315.4
click at [229, 135] on div "General profile" at bounding box center [283, 135] width 146 height 9
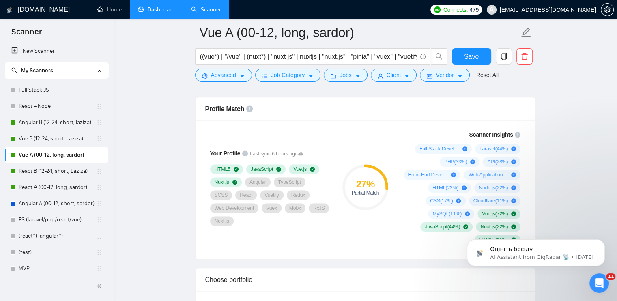
scroll to position [649, 0]
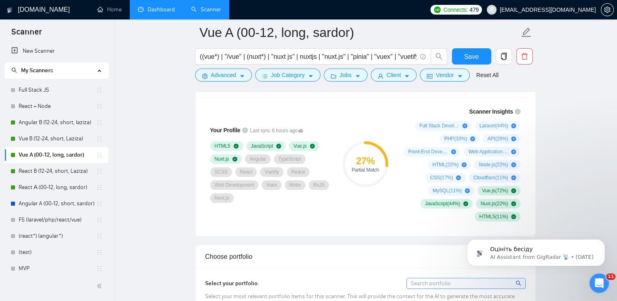
drag, startPoint x: 41, startPoint y: 167, endPoint x: 319, endPoint y: 77, distance: 292.3
click at [41, 167] on link "React B (12-24, short, Laziza)" at bounding box center [57, 171] width 77 height 16
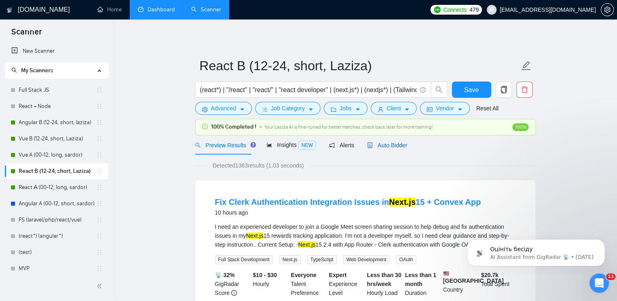
click at [374, 143] on span "Auto Bidder" at bounding box center [387, 145] width 40 height 6
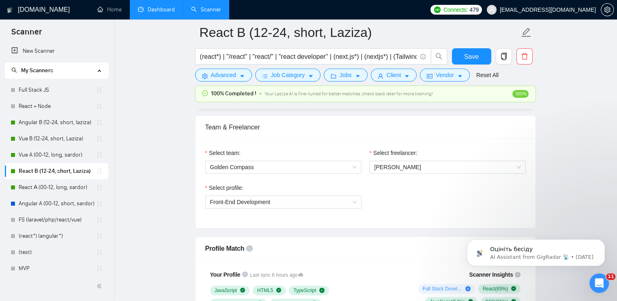
scroll to position [365, 0]
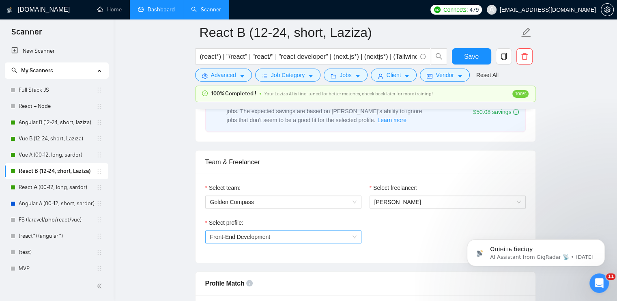
click at [238, 238] on span "Front-End Development" at bounding box center [240, 237] width 60 height 6
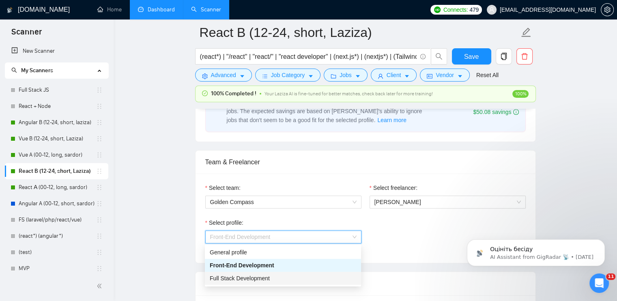
drag, startPoint x: 240, startPoint y: 277, endPoint x: 252, endPoint y: 263, distance: 18.4
click at [240, 277] on span "Full Stack Development" at bounding box center [240, 278] width 60 height 6
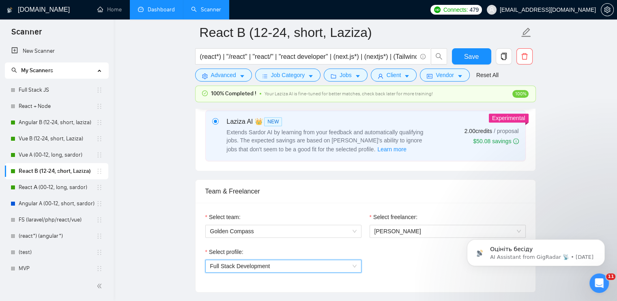
scroll to position [324, 0]
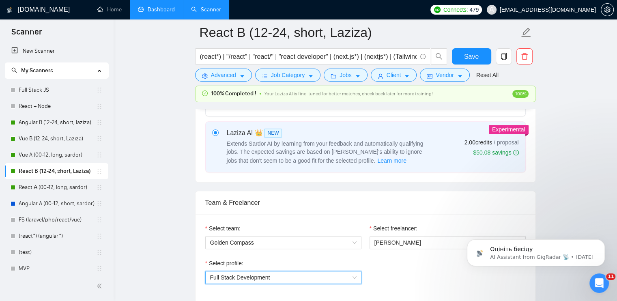
click at [253, 278] on span "Full Stack Development" at bounding box center [240, 277] width 60 height 6
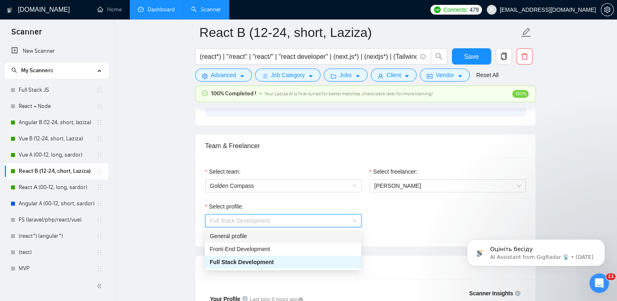
scroll to position [405, 0]
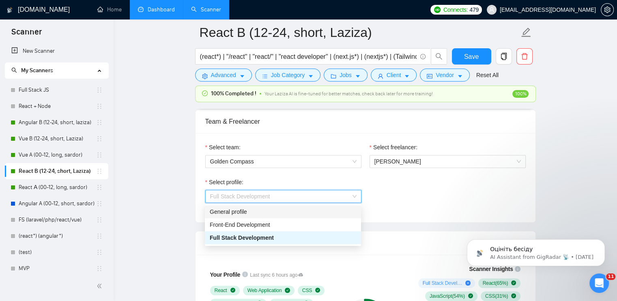
click at [239, 209] on div "General profile" at bounding box center [283, 211] width 146 height 9
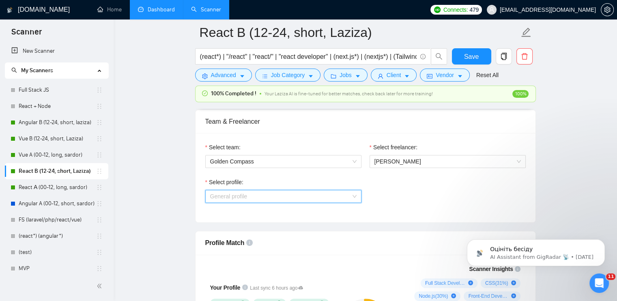
click at [264, 197] on span "General profile" at bounding box center [283, 196] width 146 height 12
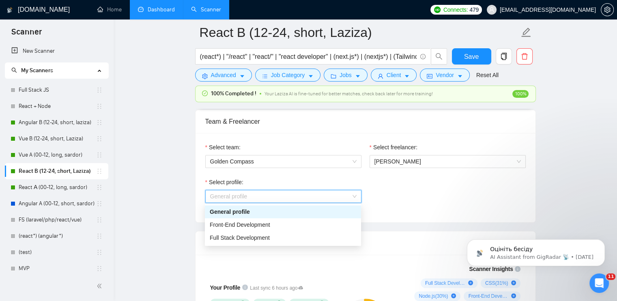
click at [412, 186] on div "Select profile: General profile" at bounding box center [365, 195] width 328 height 35
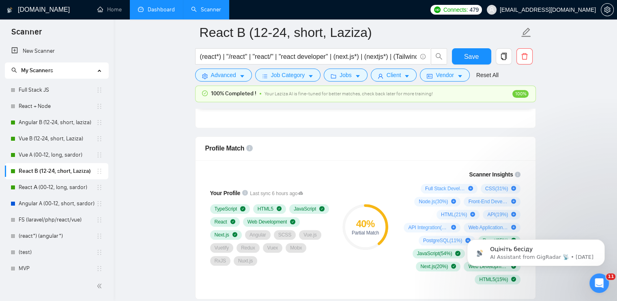
scroll to position [527, 0]
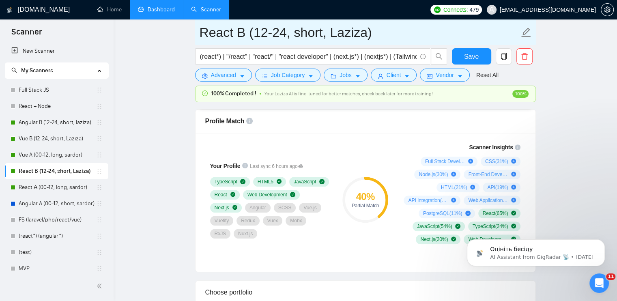
drag, startPoint x: 68, startPoint y: 186, endPoint x: 352, endPoint y: 34, distance: 322.1
click at [68, 186] on link "React А (00-12, long, sardor)" at bounding box center [57, 187] width 77 height 16
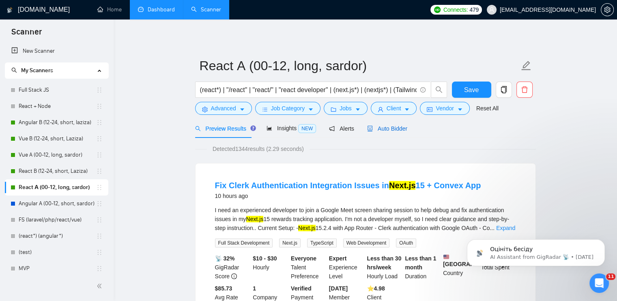
click at [375, 128] on span "Auto Bidder" at bounding box center [387, 128] width 40 height 6
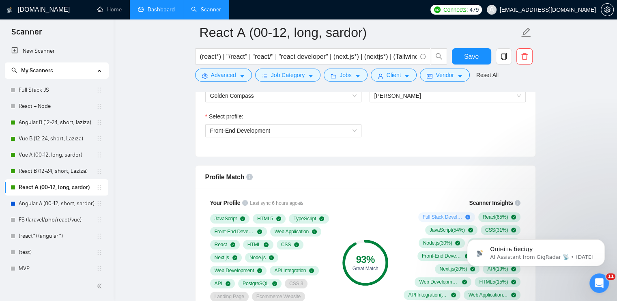
scroll to position [446, 0]
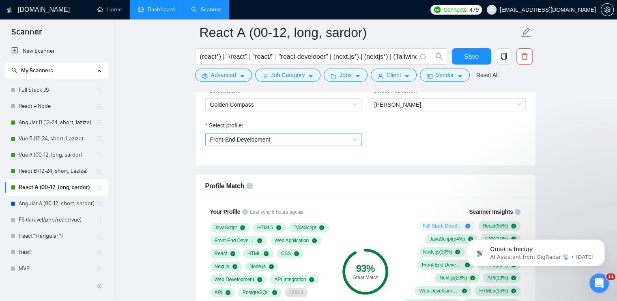
click at [266, 134] on span "Front-End Development" at bounding box center [283, 139] width 146 height 12
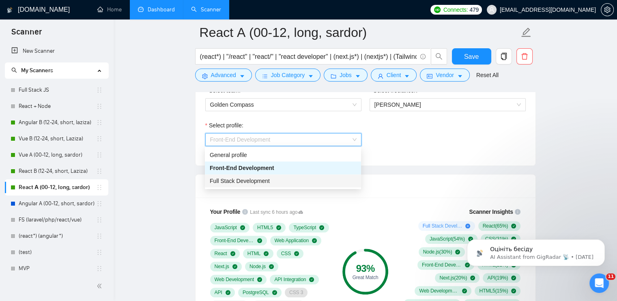
click at [267, 184] on span "Full Stack Development" at bounding box center [240, 181] width 60 height 6
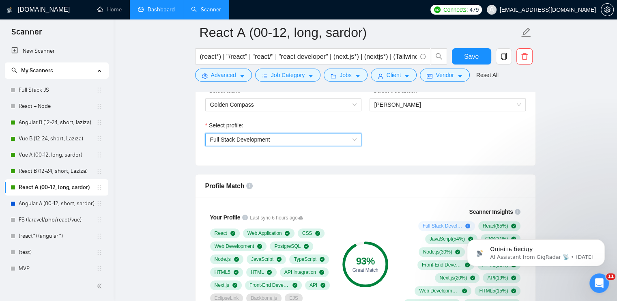
click at [276, 135] on span "Full Stack Development" at bounding box center [283, 139] width 146 height 12
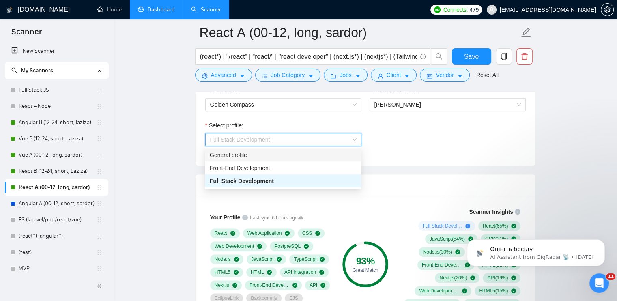
click at [274, 157] on div "General profile" at bounding box center [283, 154] width 146 height 9
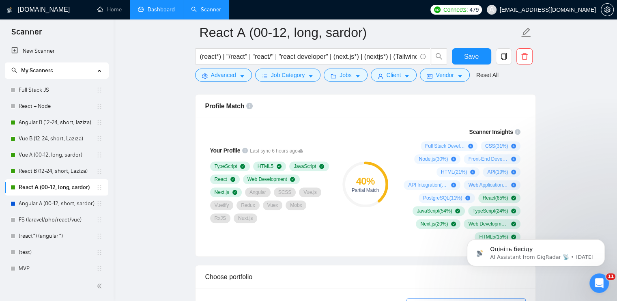
scroll to position [527, 0]
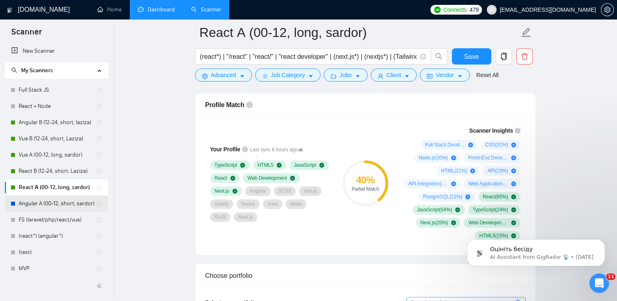
click at [81, 203] on link "Angular A (00-12, short, sardor)" at bounding box center [57, 203] width 77 height 16
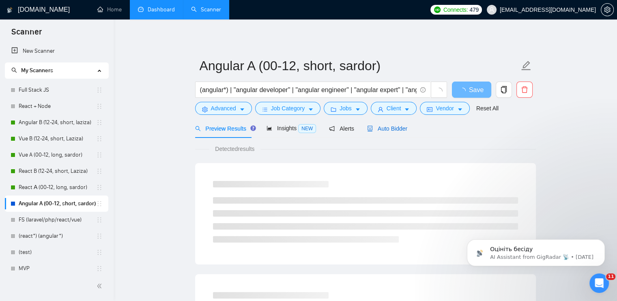
click at [384, 129] on span "Auto Bidder" at bounding box center [387, 128] width 40 height 6
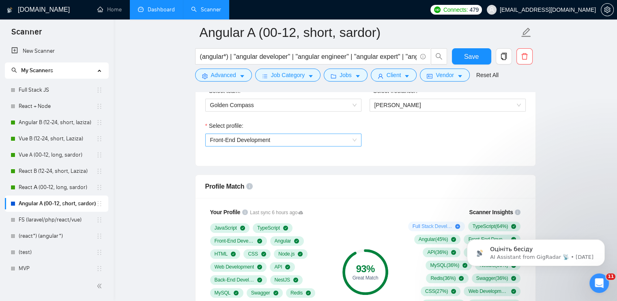
scroll to position [527, 0]
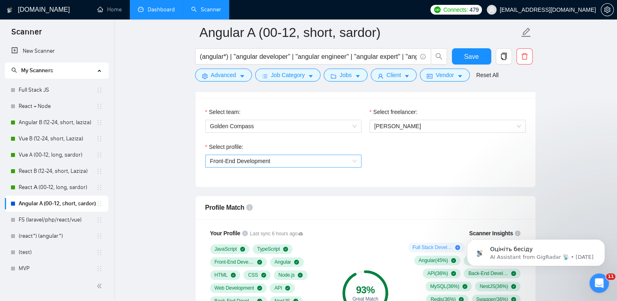
click at [256, 161] on span "Front-End Development" at bounding box center [240, 161] width 60 height 6
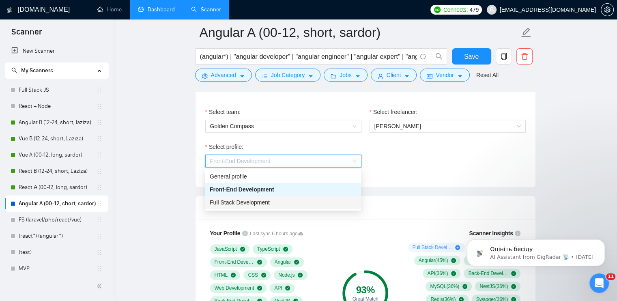
click at [258, 204] on span "Full Stack Development" at bounding box center [240, 202] width 60 height 6
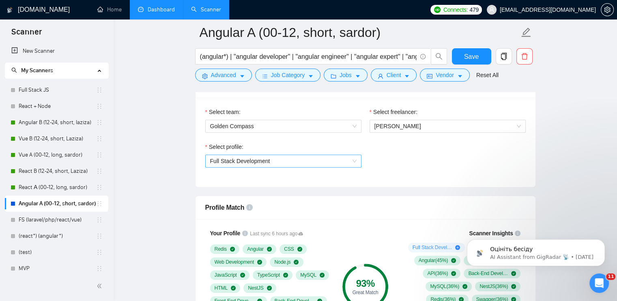
drag, startPoint x: 259, startPoint y: 171, endPoint x: 260, endPoint y: 164, distance: 7.4
click at [259, 171] on div "Select profile: Full Stack Development" at bounding box center [283, 159] width 164 height 35
drag, startPoint x: 262, startPoint y: 152, endPoint x: 264, endPoint y: 160, distance: 7.8
click at [262, 154] on div "Select profile: Full Stack Development" at bounding box center [283, 154] width 156 height 25
drag, startPoint x: 264, startPoint y: 161, endPoint x: 268, endPoint y: 167, distance: 7.8
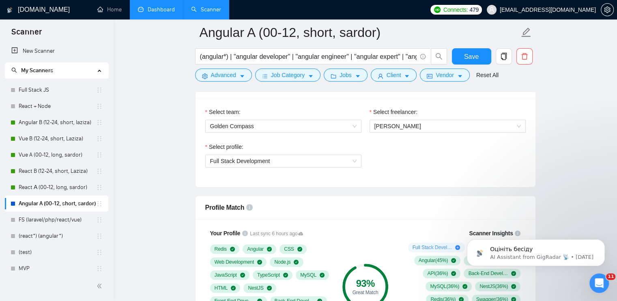
click at [264, 161] on span "Full Stack Development" at bounding box center [240, 161] width 60 height 6
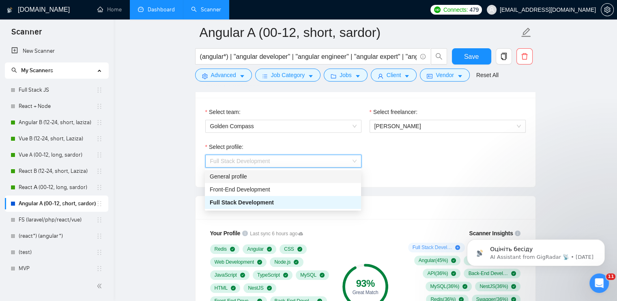
drag, startPoint x: 268, startPoint y: 174, endPoint x: 262, endPoint y: 178, distance: 7.3
click at [269, 175] on div "General profile" at bounding box center [283, 176] width 146 height 9
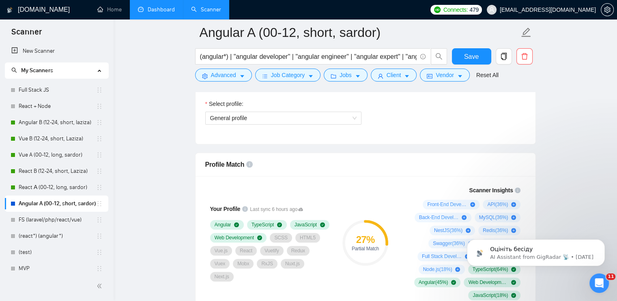
scroll to position [568, 0]
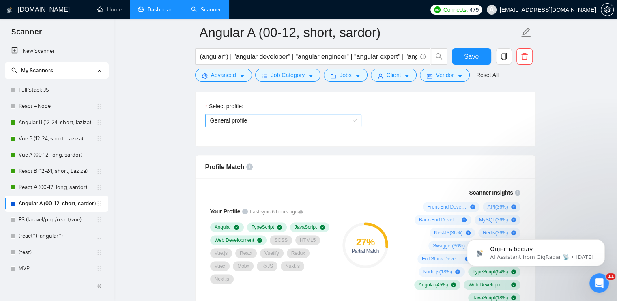
click at [243, 127] on div "Select profile: General profile" at bounding box center [283, 119] width 164 height 35
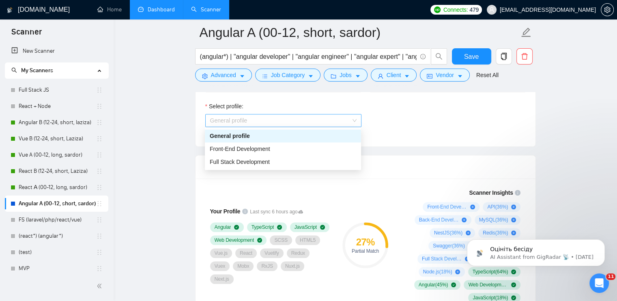
click at [243, 123] on span "General profile" at bounding box center [283, 120] width 146 height 12
click at [242, 151] on span "Front-End Development" at bounding box center [240, 149] width 60 height 6
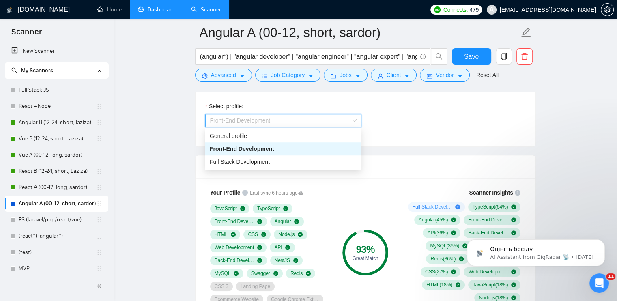
click at [302, 116] on span "Front-End Development" at bounding box center [283, 120] width 146 height 12
click at [300, 163] on div "Full Stack Development" at bounding box center [283, 161] width 146 height 9
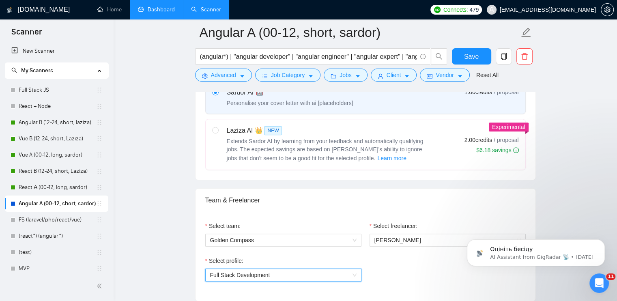
scroll to position [324, 0]
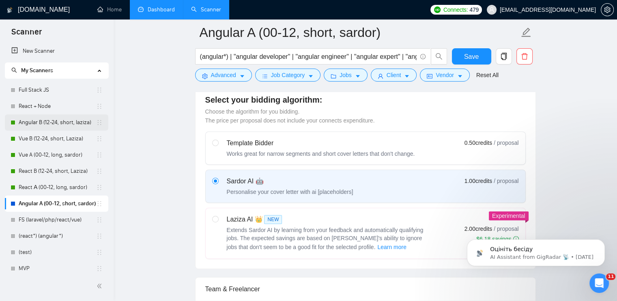
click at [42, 121] on link "Angular B (12-24, short, laziza)" at bounding box center [57, 122] width 77 height 16
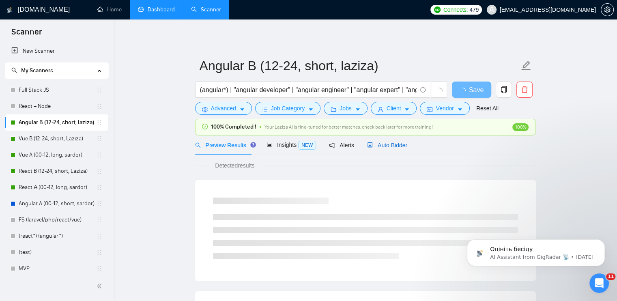
click at [397, 144] on span "Auto Bidder" at bounding box center [387, 145] width 40 height 6
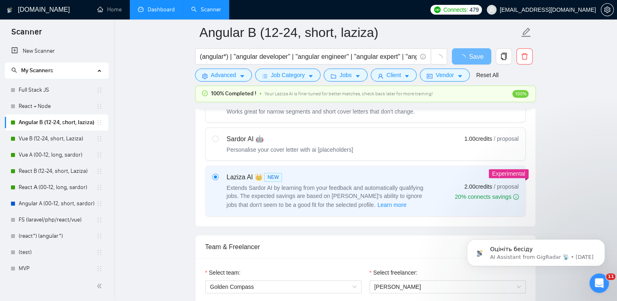
scroll to position [284, 0]
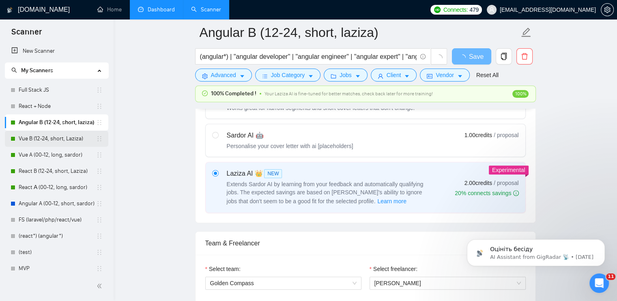
click at [47, 143] on link "Vue B (12-24, short, Laziza)" at bounding box center [57, 139] width 77 height 16
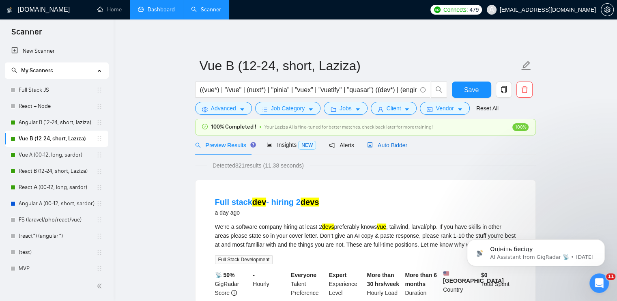
drag, startPoint x: 392, startPoint y: 149, endPoint x: 422, endPoint y: 145, distance: 29.9
click at [392, 149] on div "Auto Bidder" at bounding box center [387, 145] width 40 height 9
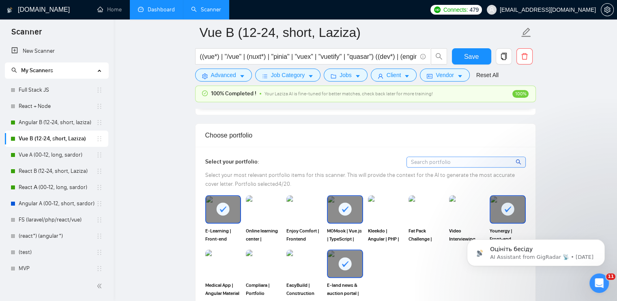
scroll to position [649, 0]
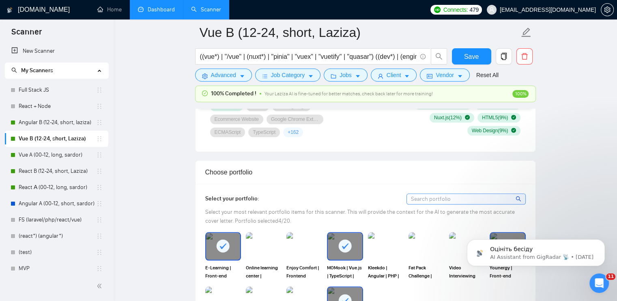
click at [506, 200] on input at bounding box center [466, 199] width 118 height 10
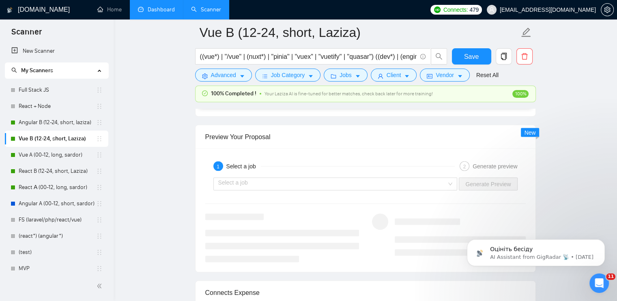
scroll to position [1540, 0]
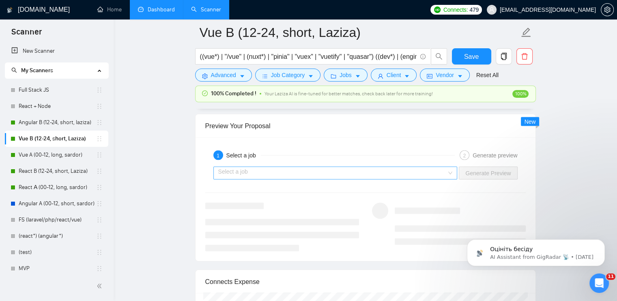
click at [361, 173] on input "search" at bounding box center [332, 173] width 229 height 12
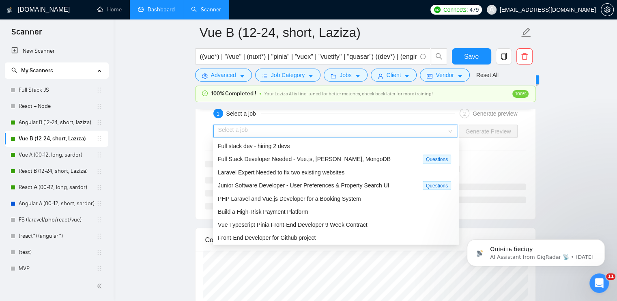
scroll to position [1581, 0]
click at [265, 226] on span "Vue Typescript Pinia Front-End Developer 9 Week Contract" at bounding box center [293, 225] width 150 height 6
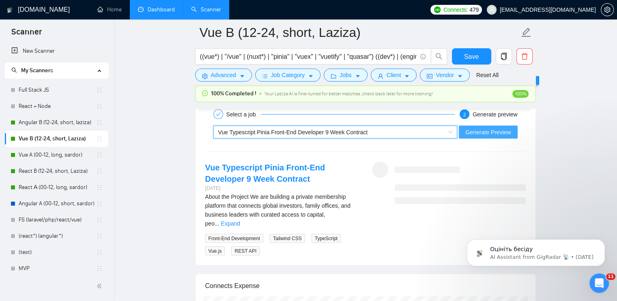
click at [499, 133] on span "Generate Preview" at bounding box center [487, 132] width 45 height 9
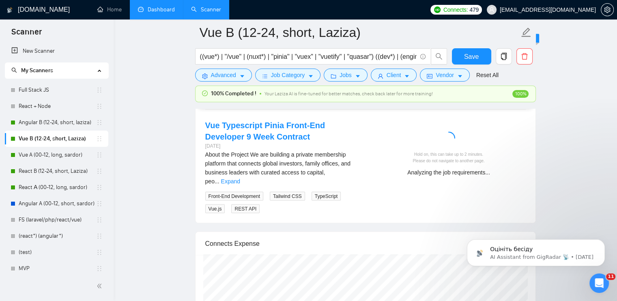
scroll to position [1622, 0]
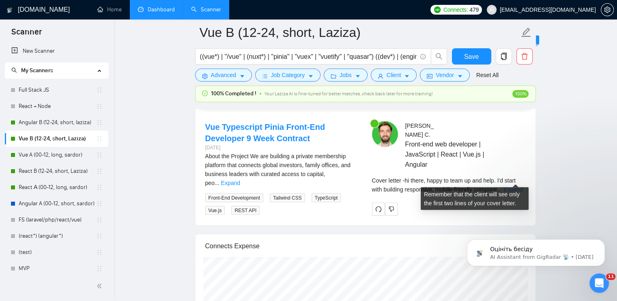
click at [515, 186] on link "Expand" at bounding box center [512, 189] width 19 height 6
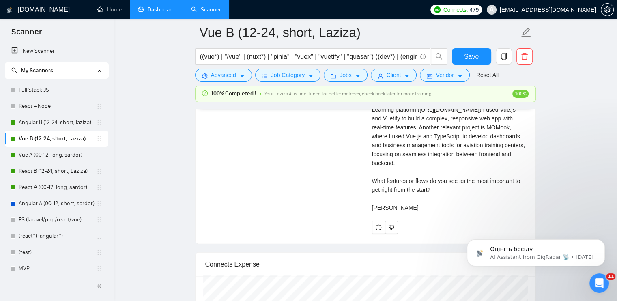
scroll to position [1865, 0]
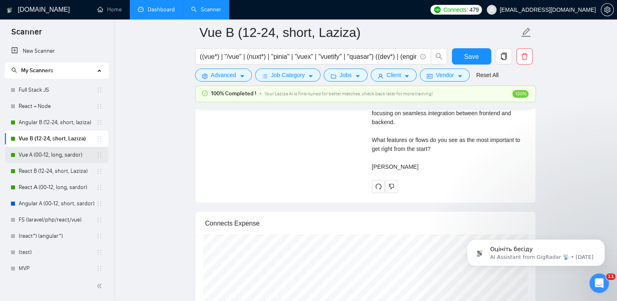
click at [51, 150] on link "Vue A (00-12, long, sardor)" at bounding box center [57, 155] width 77 height 16
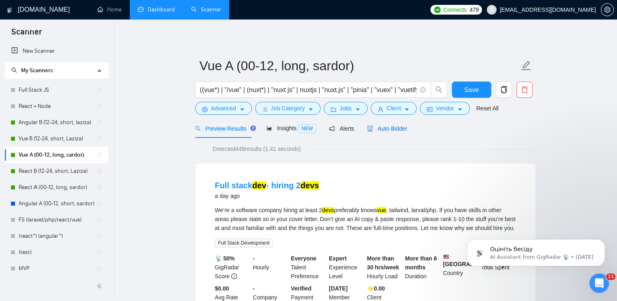
click at [392, 129] on span "Auto Bidder" at bounding box center [387, 128] width 40 height 6
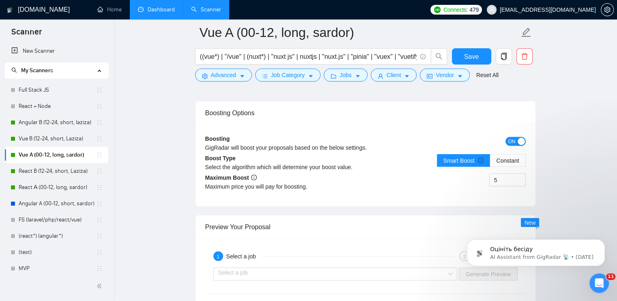
scroll to position [1581, 0]
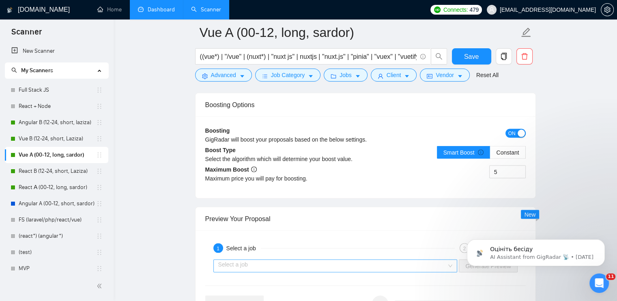
click at [297, 266] on input "search" at bounding box center [332, 266] width 229 height 12
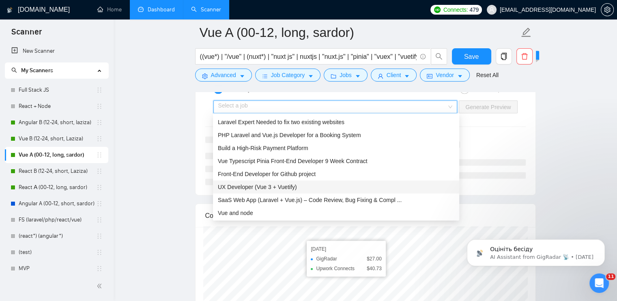
scroll to position [1743, 0]
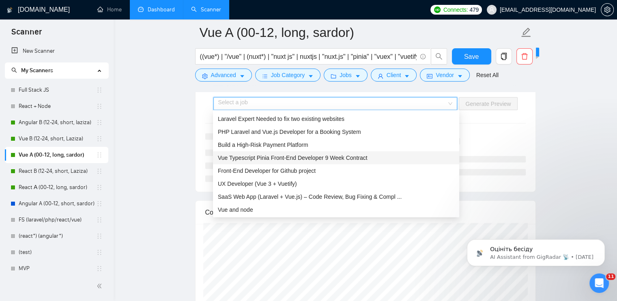
click at [278, 156] on span "Vue Typescript Pinia Front-End Developer 9 Week Contract" at bounding box center [293, 157] width 150 height 6
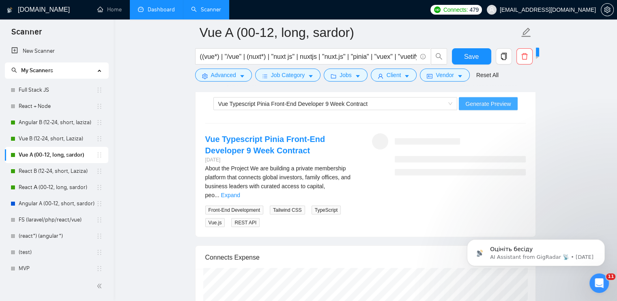
drag, startPoint x: 501, startPoint y: 106, endPoint x: 509, endPoint y: 150, distance: 45.3
click at [501, 109] on div "Vue Typescript Pinia Front-End Developer 9 Week Contract Generate Preview" at bounding box center [365, 103] width 322 height 19
click at [496, 106] on span "Generate Preview" at bounding box center [487, 103] width 45 height 9
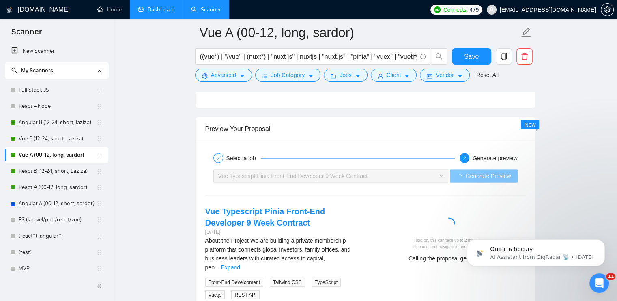
scroll to position [1703, 0]
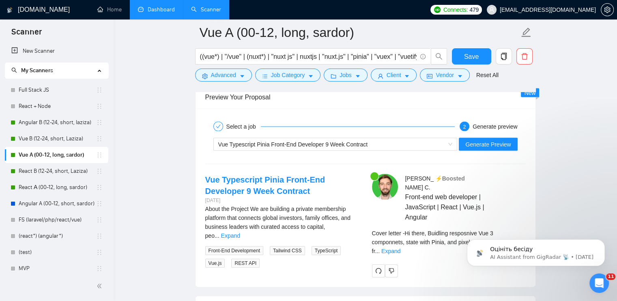
click at [516, 231] on div "Оцініть бесіду AI Assistant from GigRadar 📡 • [DATE]" at bounding box center [535, 215] width 149 height 101
click at [509, 234] on div "Оцініть бесіду AI Assistant from GigRadar 📡 • [DATE]" at bounding box center [535, 215] width 149 height 101
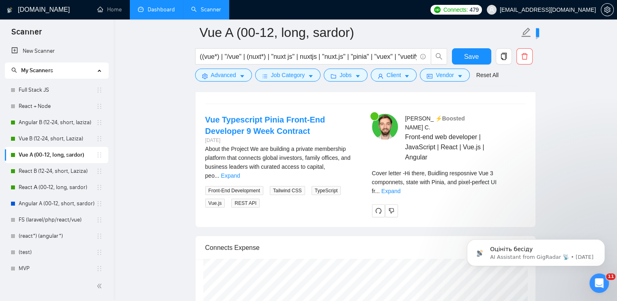
scroll to position [1743, 0]
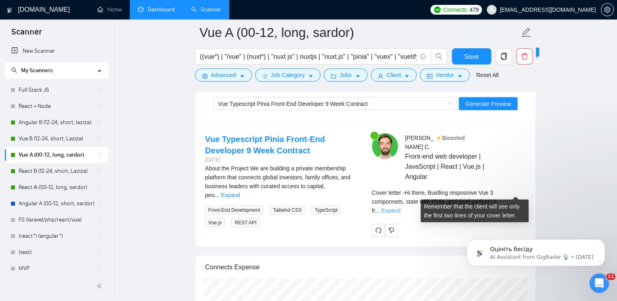
click at [400, 207] on link "Expand" at bounding box center [390, 210] width 19 height 6
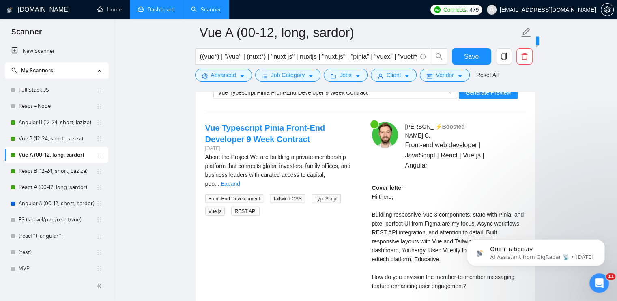
scroll to position [1703, 0]
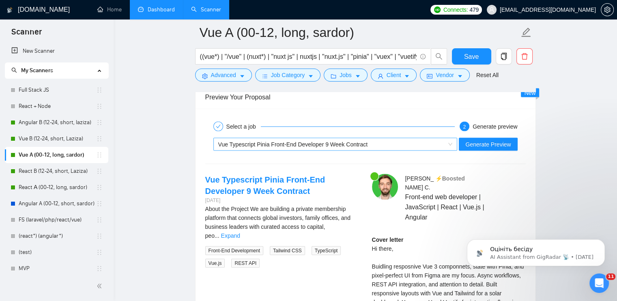
click at [312, 142] on span "Vue Typescript Pinia Front-End Developer 9 Week Contract" at bounding box center [293, 144] width 150 height 6
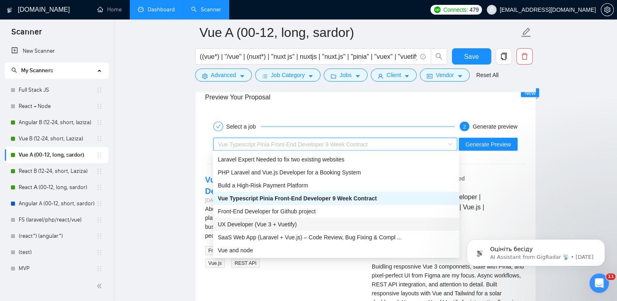
click at [253, 223] on span "UX Developer (Vue 3 + Vuetify)" at bounding box center [257, 224] width 79 height 6
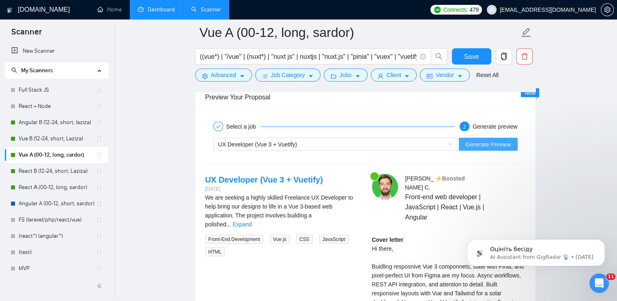
click at [478, 146] on span "Generate Preview" at bounding box center [487, 144] width 45 height 9
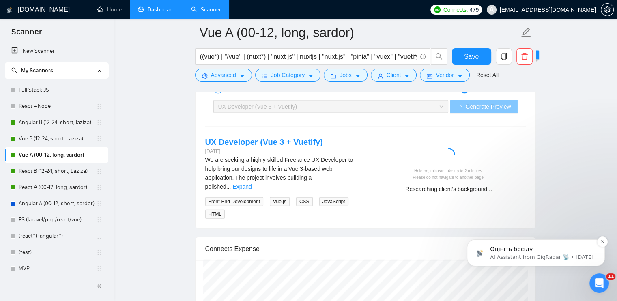
scroll to position [1743, 0]
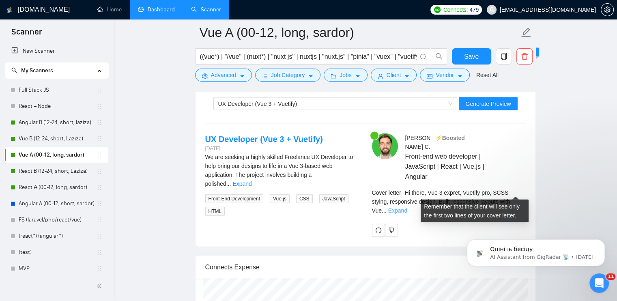
click at [407, 207] on link "Expand" at bounding box center [397, 210] width 19 height 6
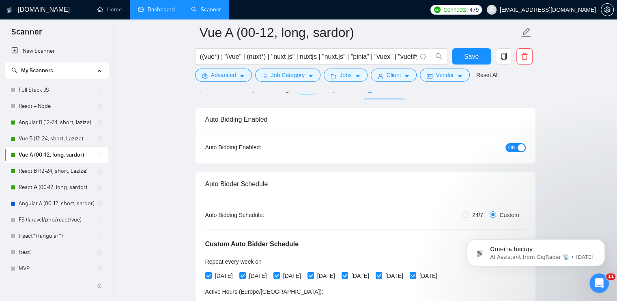
scroll to position [41, 0]
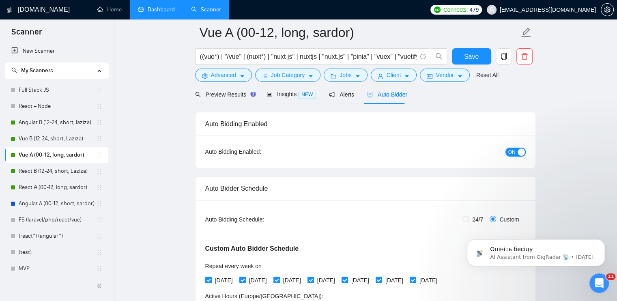
drag, startPoint x: 519, startPoint y: 150, endPoint x: 511, endPoint y: 178, distance: 28.3
click at [519, 152] on div "button" at bounding box center [520, 151] width 7 height 7
click at [459, 58] on button "Save" at bounding box center [471, 56] width 39 height 16
drag, startPoint x: 101, startPoint y: 158, endPoint x: 104, endPoint y: 228, distance: 70.2
click at [104, 228] on ul "Full Stack JS React + Node Angular B (12-24, short, laziza) Vue B (12-24, short…" at bounding box center [56, 211] width 103 height 259
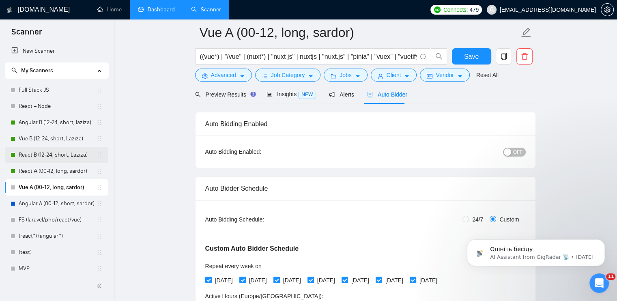
click at [41, 155] on link "React B (12-24, short, Laziza)" at bounding box center [57, 155] width 77 height 16
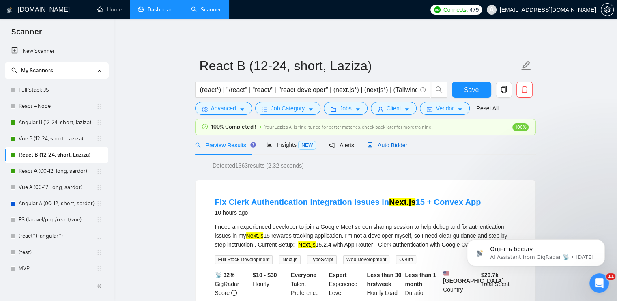
click at [373, 142] on span "Auto Bidder" at bounding box center [387, 145] width 40 height 6
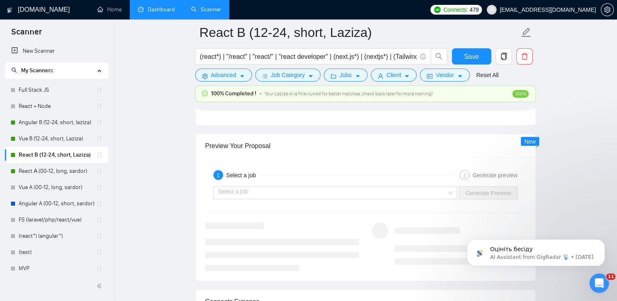
scroll to position [1540, 0]
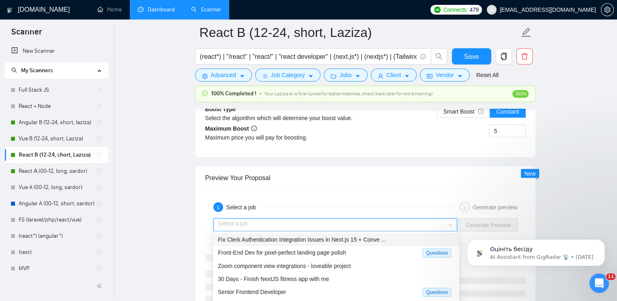
click at [310, 221] on input "search" at bounding box center [332, 225] width 229 height 12
click at [315, 291] on div "Senior Frontend Developer" at bounding box center [320, 291] width 205 height 9
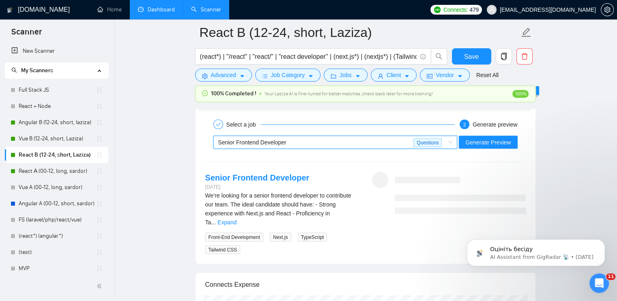
scroll to position [1622, 0]
click at [475, 143] on span "Generate Preview" at bounding box center [487, 143] width 45 height 9
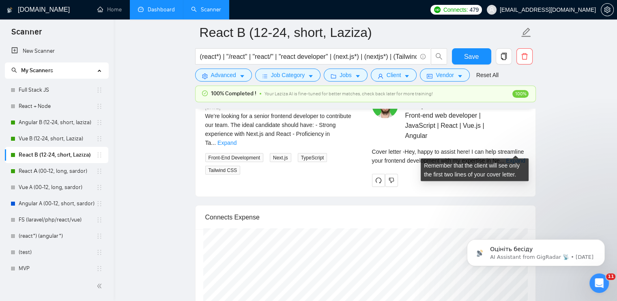
scroll to position [1703, 0]
click at [521, 157] on link "Expand" at bounding box center [515, 160] width 19 height 6
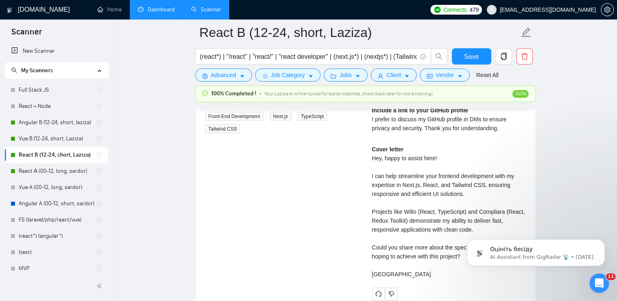
scroll to position [1743, 0]
click at [62, 174] on link "React А (00-12, long, sardor)" at bounding box center [57, 171] width 77 height 16
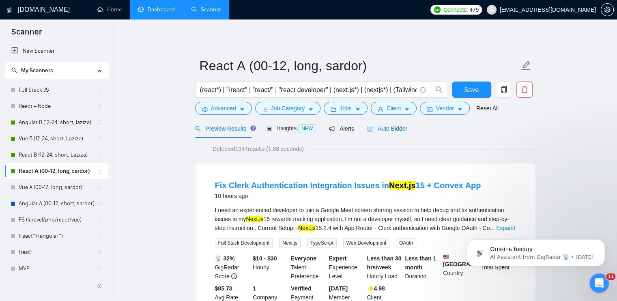
click at [394, 130] on span "Auto Bidder" at bounding box center [387, 128] width 40 height 6
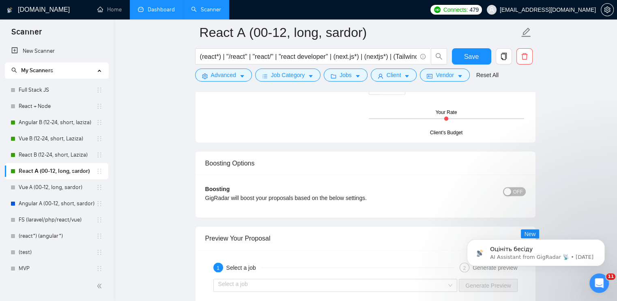
scroll to position [1540, 0]
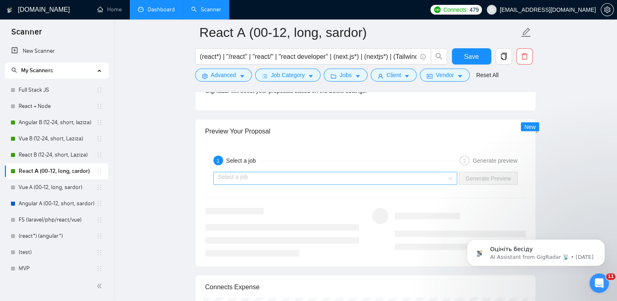
click at [334, 179] on input "search" at bounding box center [332, 178] width 229 height 12
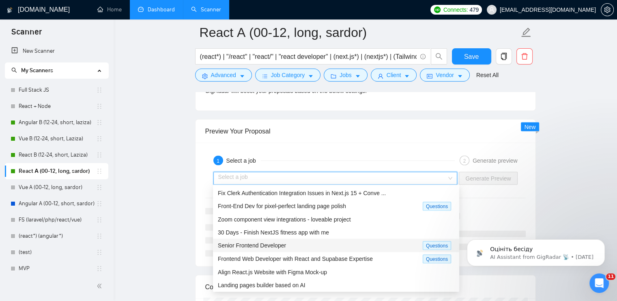
click at [313, 243] on div "Senior Frontend Developer" at bounding box center [320, 244] width 205 height 9
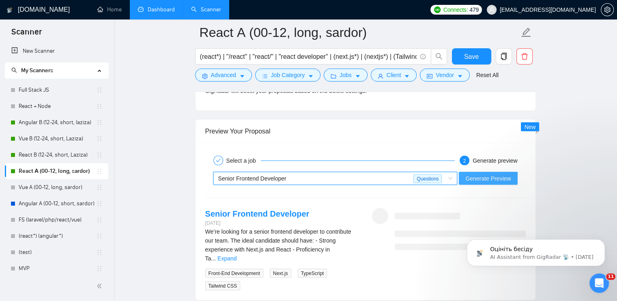
click at [482, 176] on span "Generate Preview" at bounding box center [487, 178] width 45 height 9
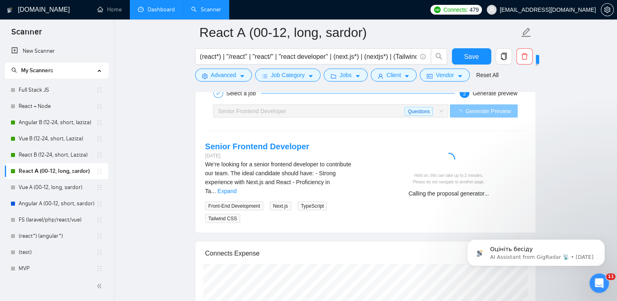
scroll to position [1622, 0]
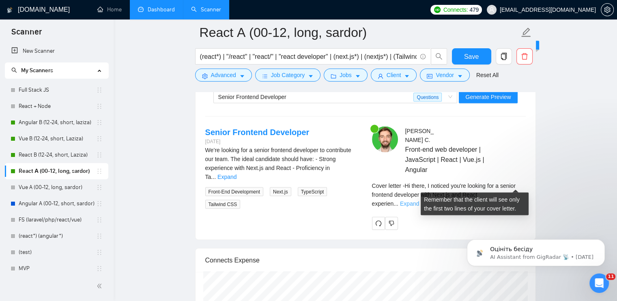
click at [419, 200] on link "Expand" at bounding box center [409, 203] width 19 height 6
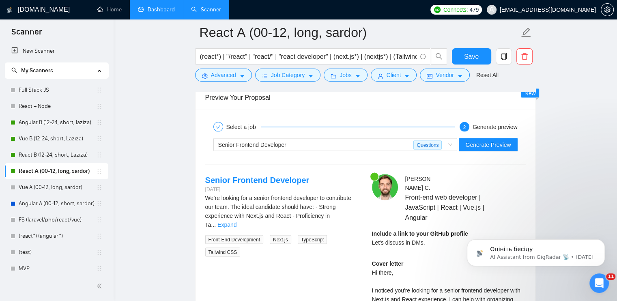
scroll to position [1540, 0]
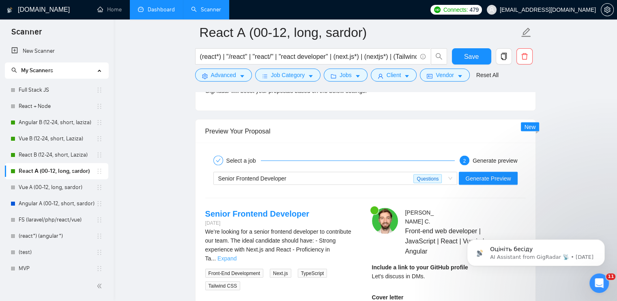
click at [236, 255] on link "Expand" at bounding box center [226, 258] width 19 height 6
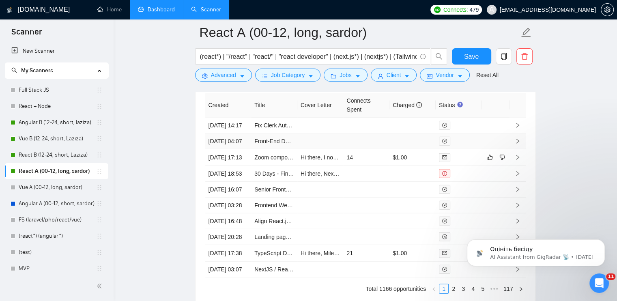
scroll to position [2392, 0]
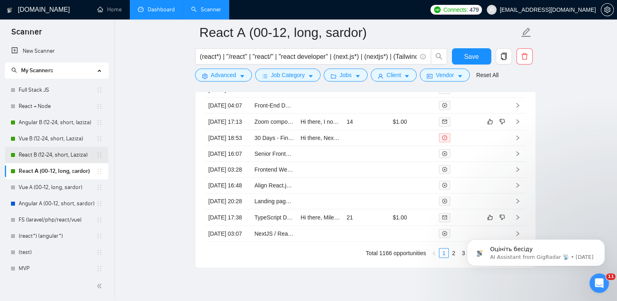
click at [30, 155] on link "React B (12-24, short, Laziza)" at bounding box center [57, 155] width 77 height 16
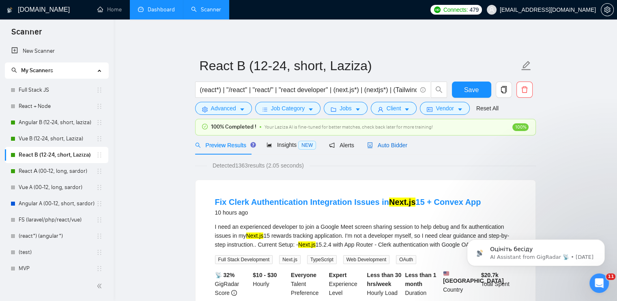
click at [388, 144] on span "Auto Bidder" at bounding box center [387, 145] width 40 height 6
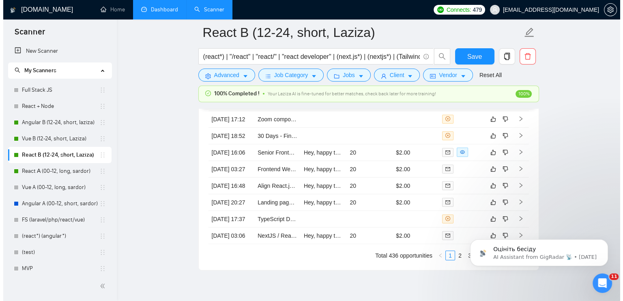
scroll to position [2270, 0]
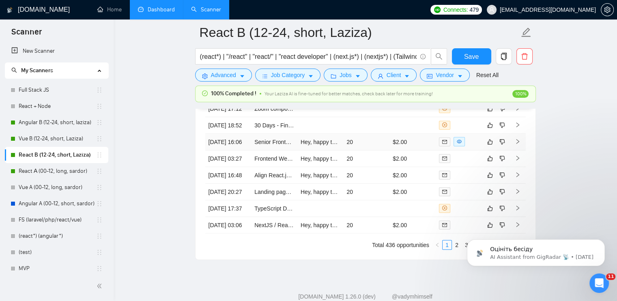
click at [363, 150] on td "20" at bounding box center [366, 142] width 46 height 17
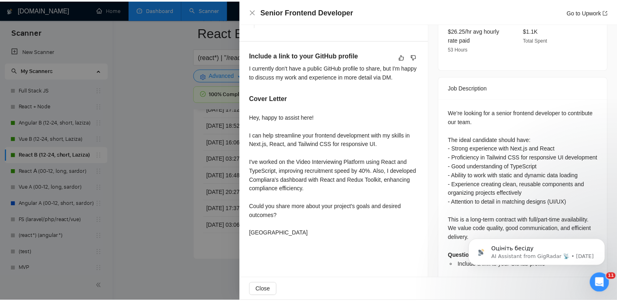
scroll to position [294, 0]
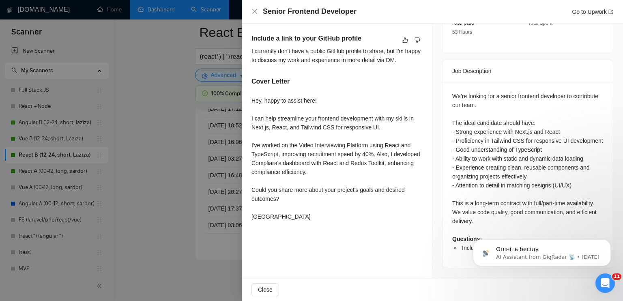
click at [182, 69] on div at bounding box center [311, 150] width 623 height 301
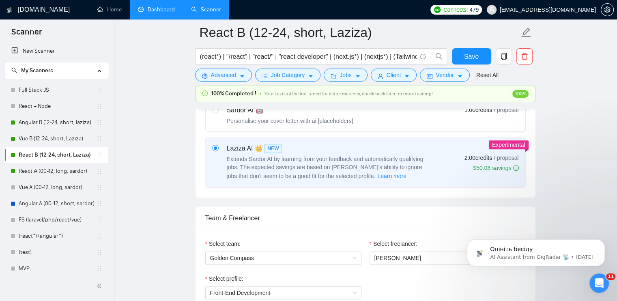
scroll to position [324, 0]
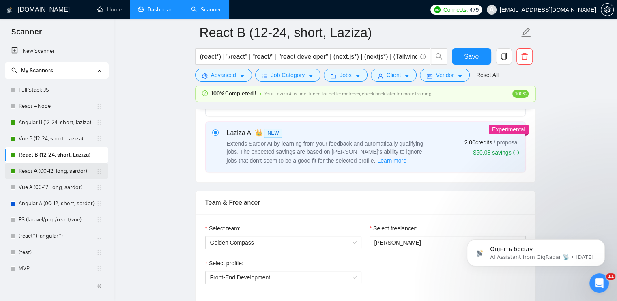
click at [27, 169] on link "React А (00-12, long, sardor)" at bounding box center [57, 171] width 77 height 16
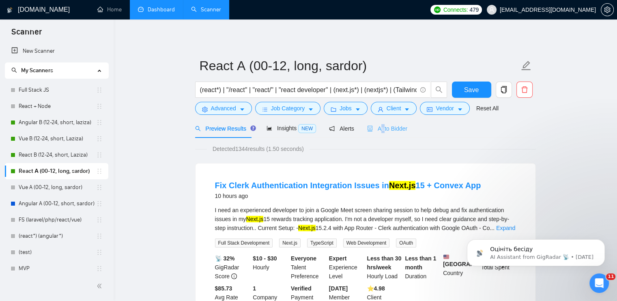
click at [379, 136] on div "Auto Bidder" at bounding box center [387, 128] width 40 height 19
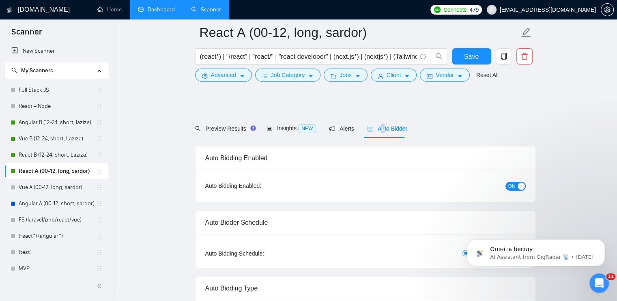
scroll to position [81, 0]
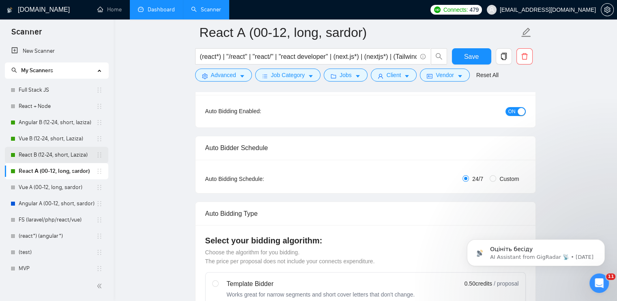
click at [40, 154] on link "React B (12-24, short, Laziza)" at bounding box center [57, 155] width 77 height 16
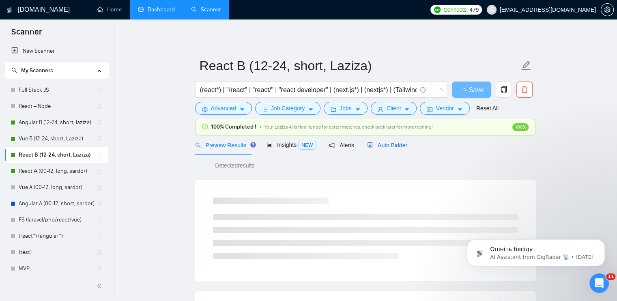
click at [385, 142] on span "Auto Bidder" at bounding box center [387, 145] width 40 height 6
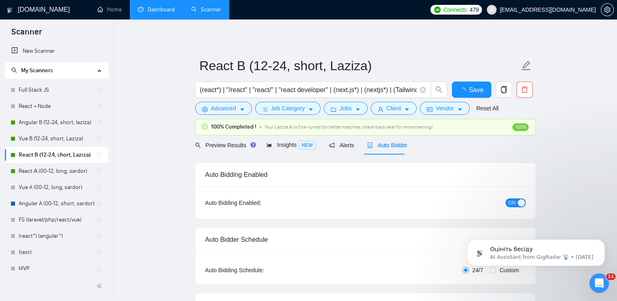
scroll to position [122, 0]
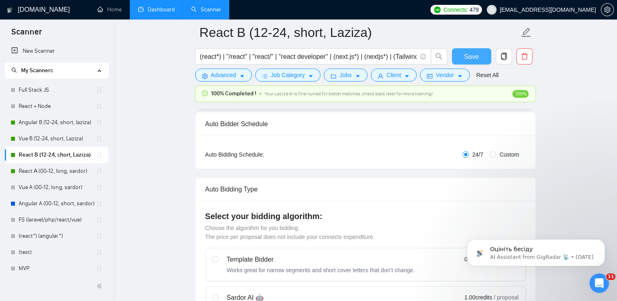
click at [469, 54] on span "Save" at bounding box center [471, 56] width 15 height 10
